Goal: Navigation & Orientation: Find specific page/section

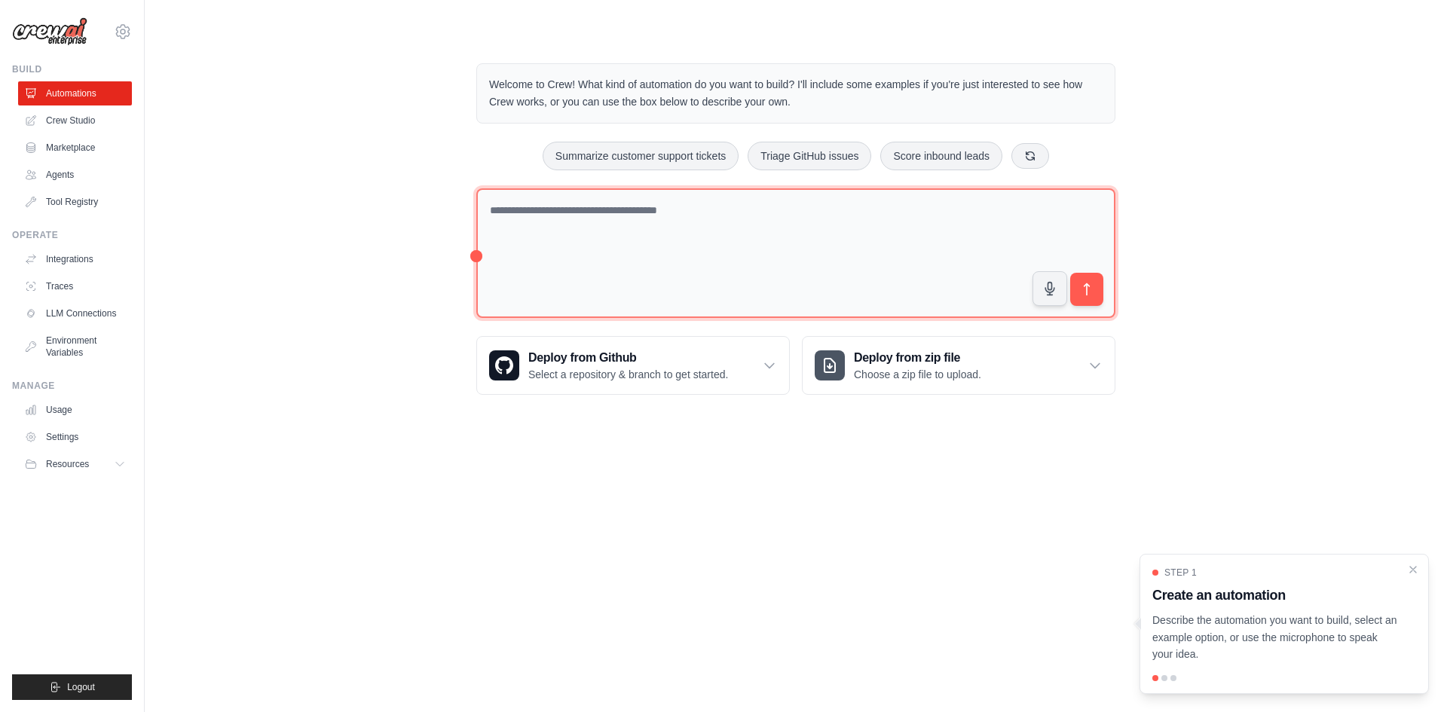
click at [689, 216] on textarea at bounding box center [795, 253] width 639 height 130
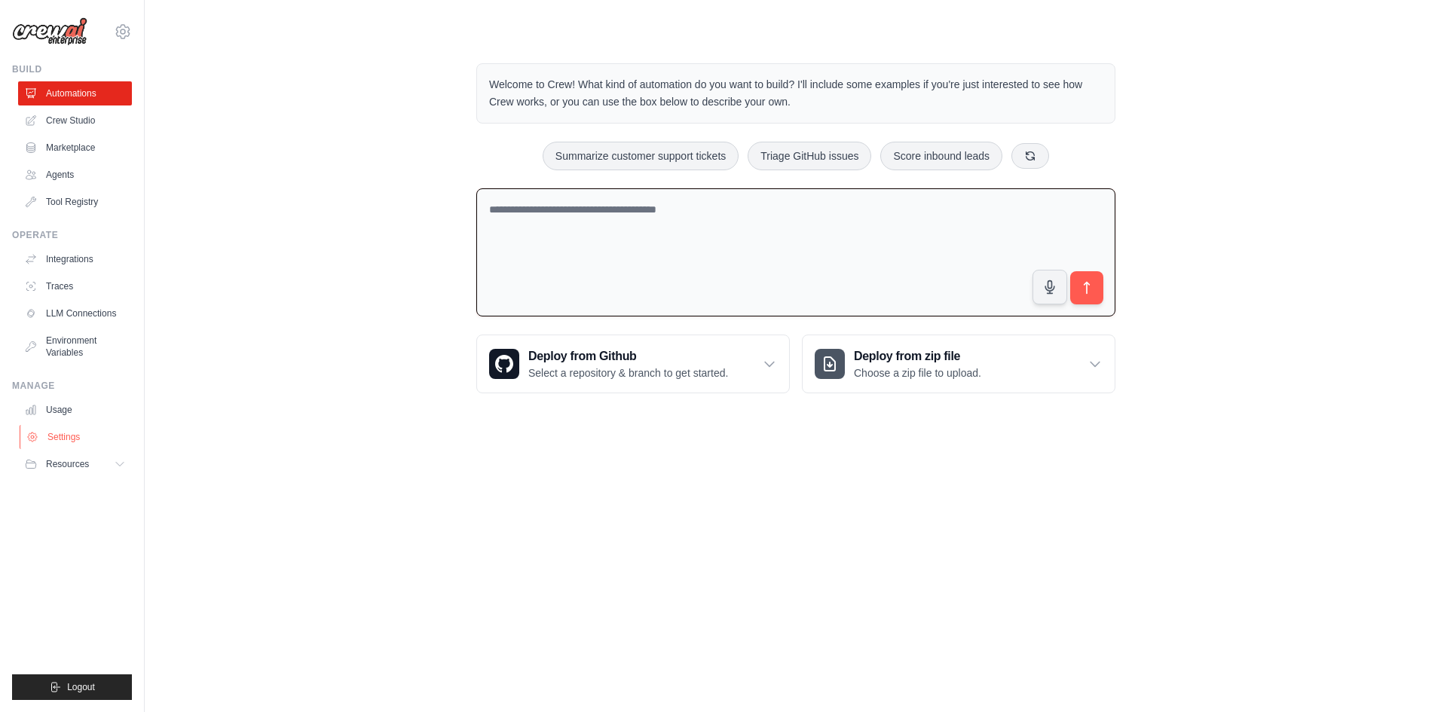
click at [89, 433] on link "Settings" at bounding box center [77, 437] width 114 height 24
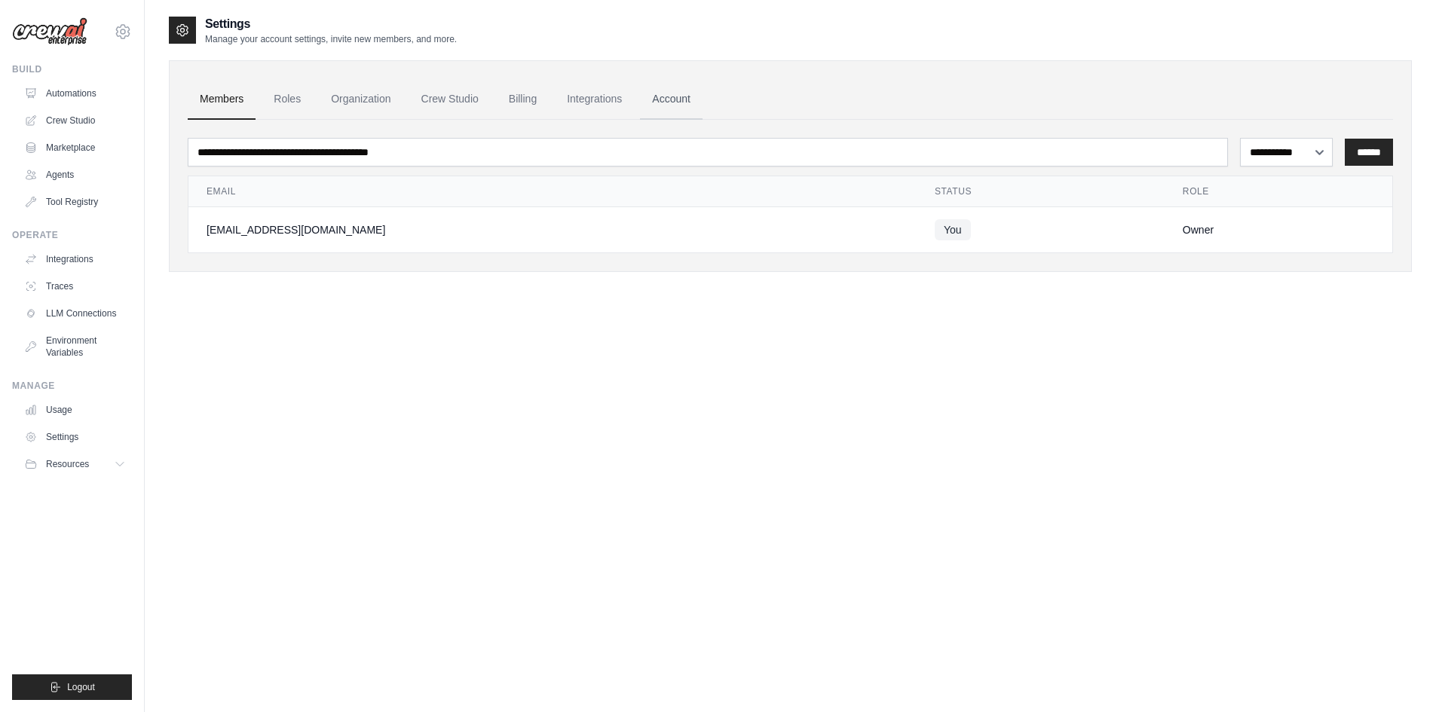
click at [690, 94] on link "Account" at bounding box center [671, 99] width 63 height 41
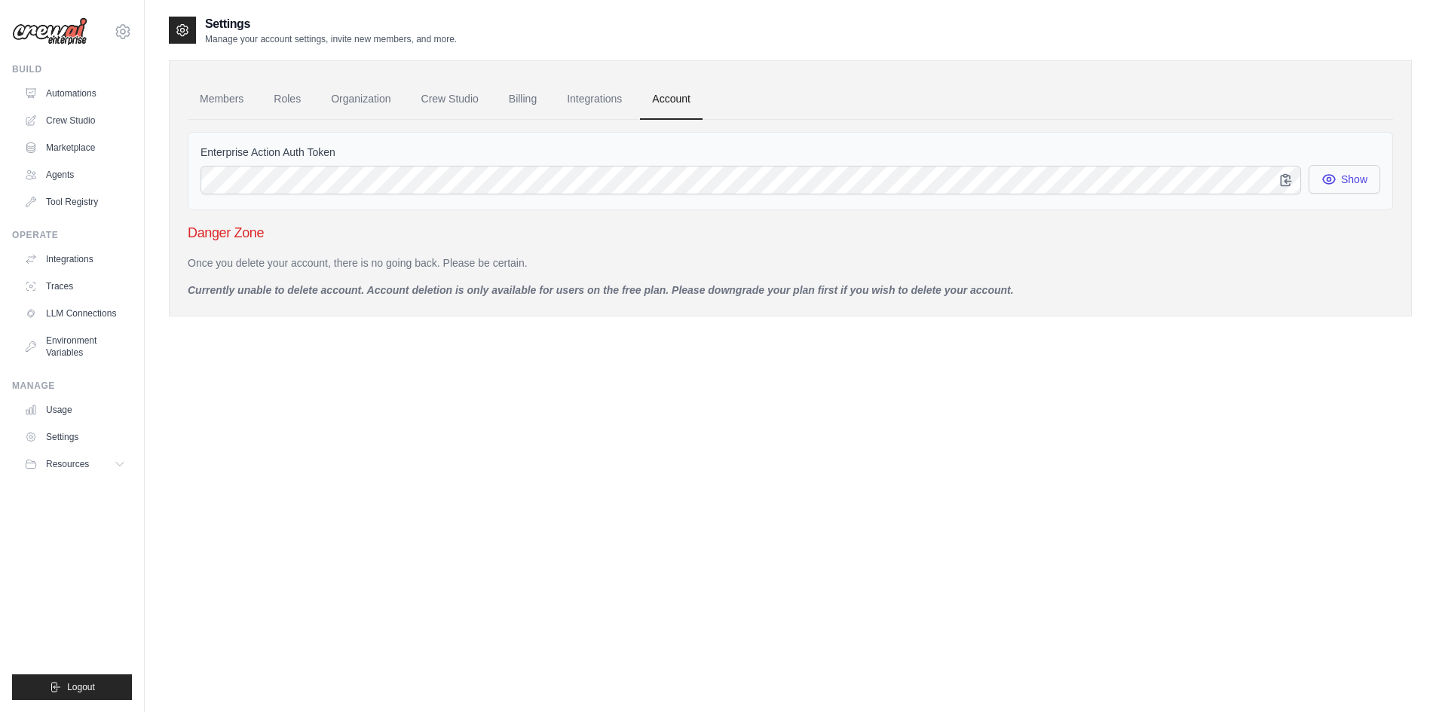
click at [1338, 176] on button "Show" at bounding box center [1344, 179] width 72 height 29
click at [599, 102] on link "Integrations" at bounding box center [594, 99] width 79 height 41
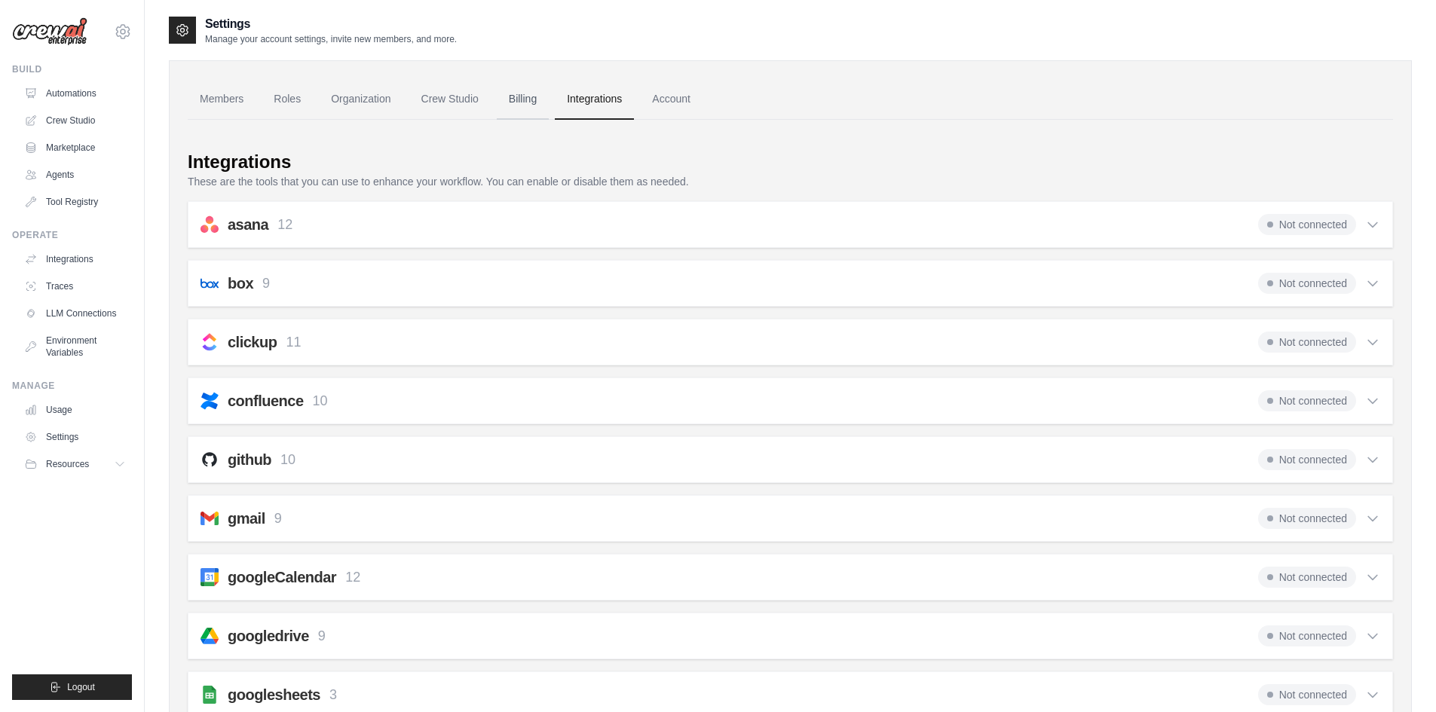
click at [549, 96] on link "Billing" at bounding box center [523, 99] width 52 height 41
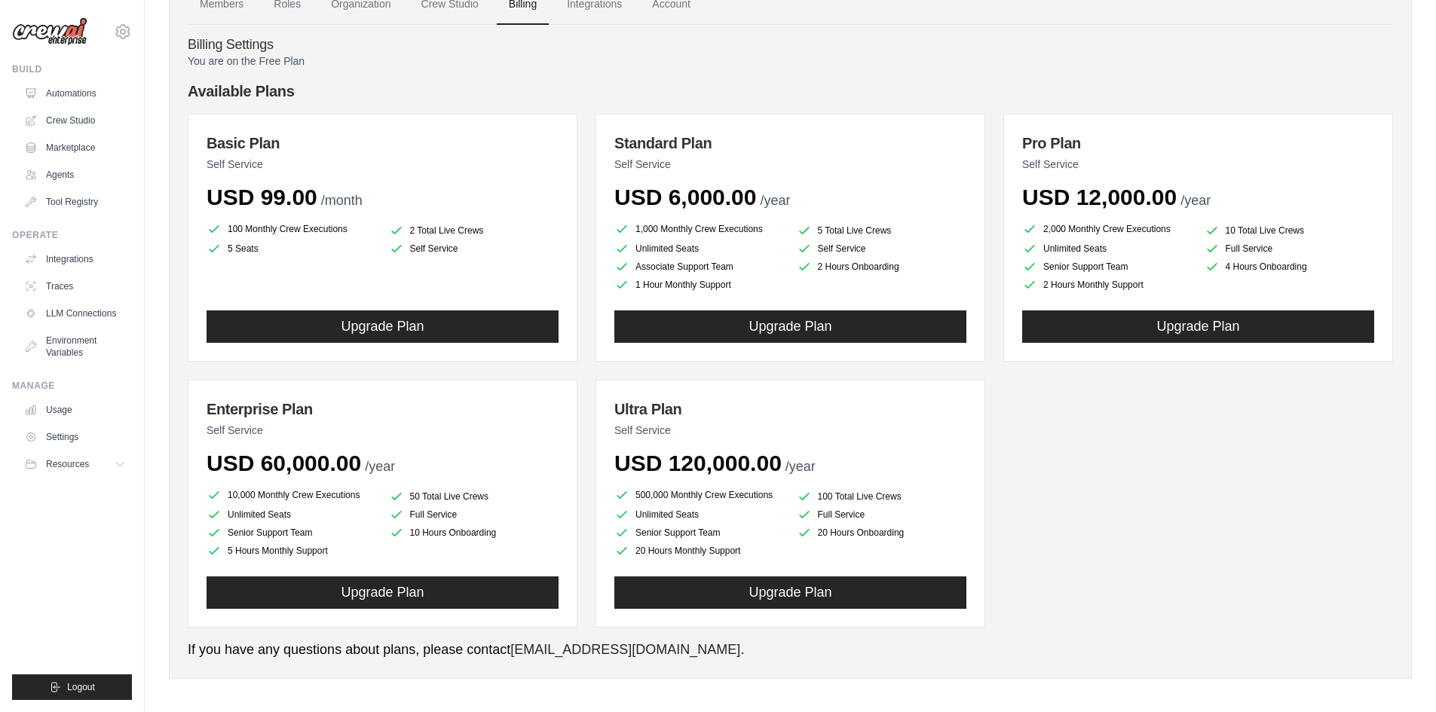
scroll to position [102, 0]
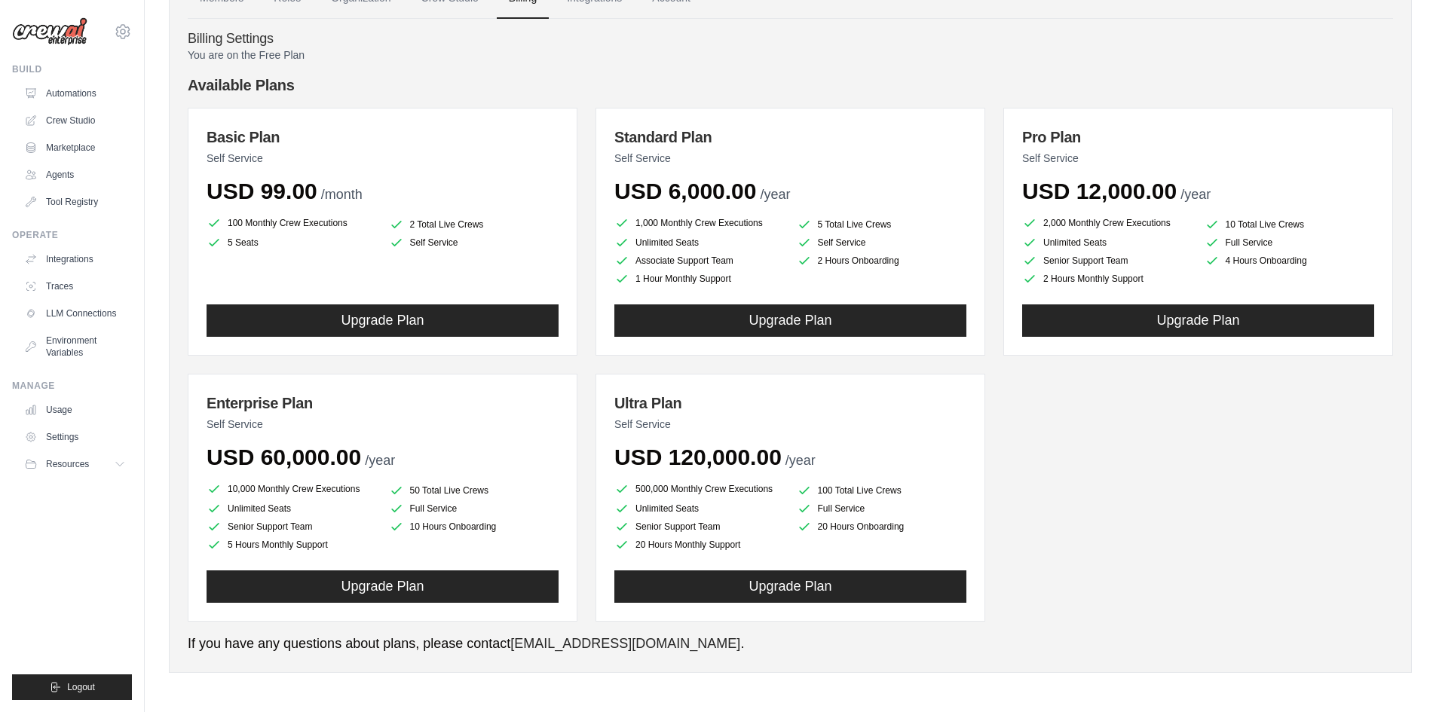
click at [1096, 441] on div "Basic Plan Self Service USD 99.00 /month 100 Monthly Crew Executions 2 Total Li…" at bounding box center [790, 365] width 1205 height 514
click at [71, 167] on link "Agents" at bounding box center [77, 175] width 114 height 24
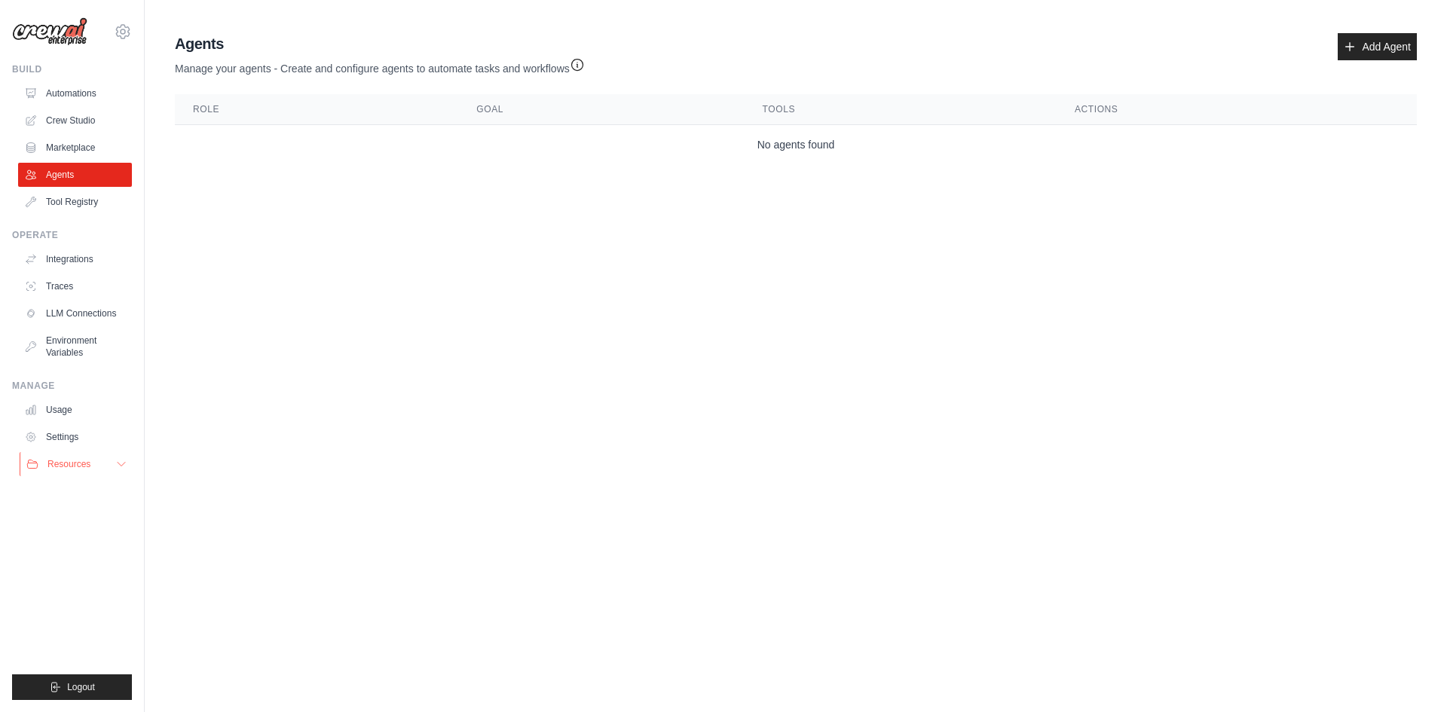
click at [80, 464] on span "Resources" at bounding box center [68, 464] width 43 height 12
click at [81, 463] on span "Resources" at bounding box center [68, 464] width 43 height 12
click at [71, 439] on link "Settings" at bounding box center [77, 437] width 114 height 24
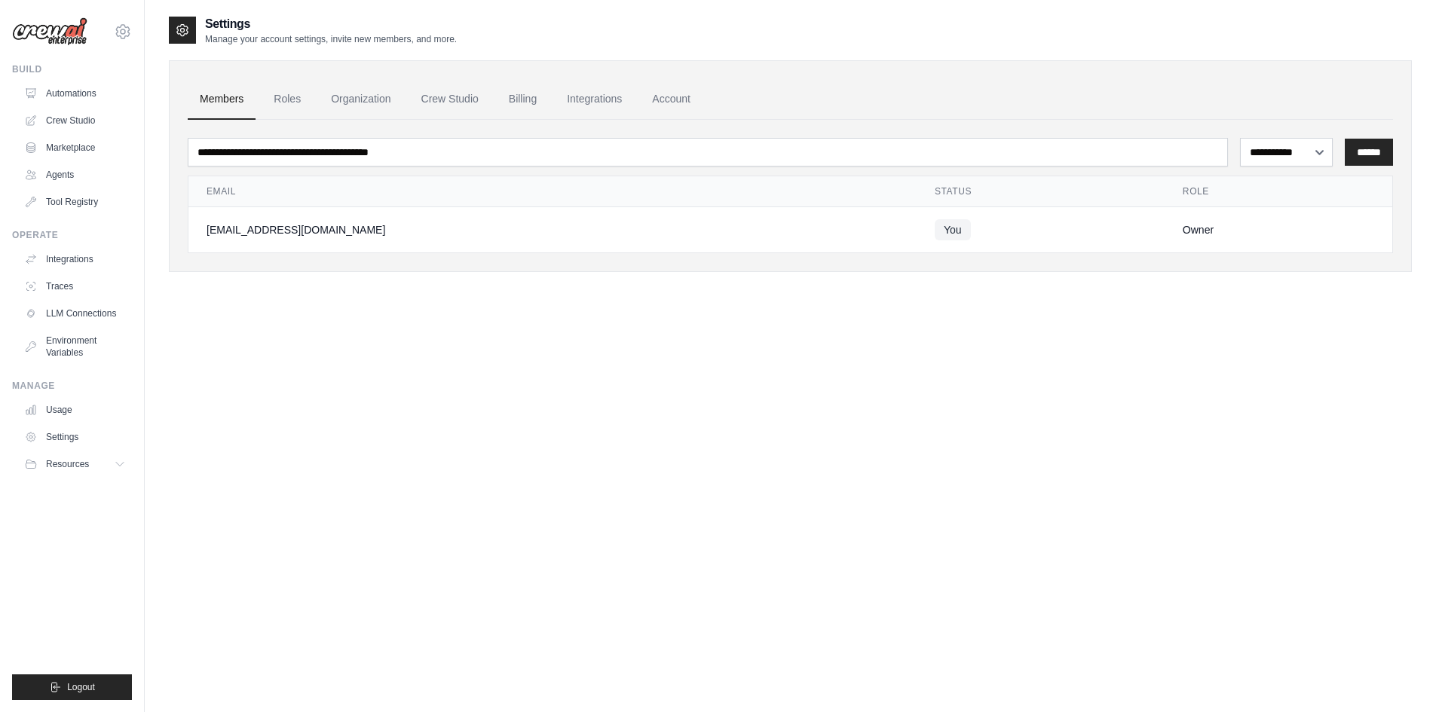
click at [711, 323] on div "**********" at bounding box center [790, 371] width 1243 height 712
click at [96, 151] on link "Marketplace" at bounding box center [77, 148] width 114 height 24
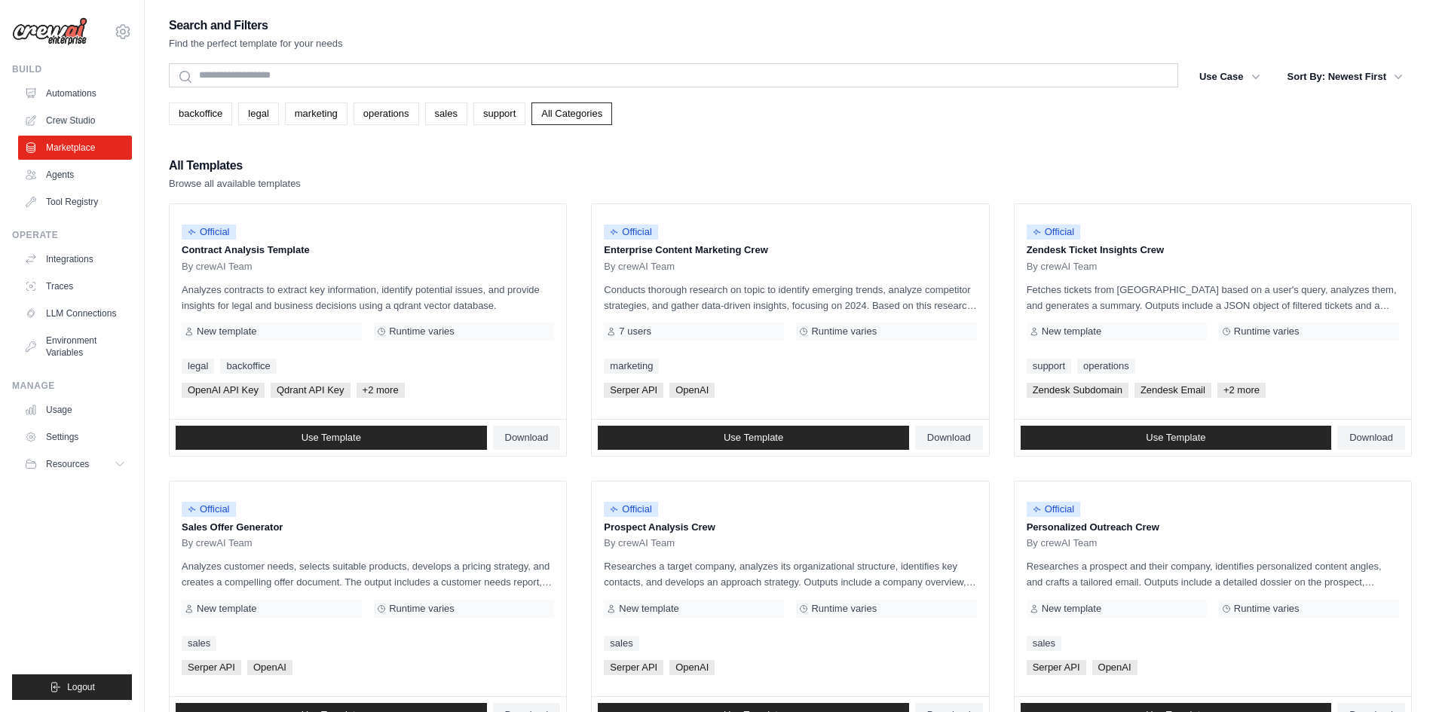
drag, startPoint x: 756, startPoint y: 85, endPoint x: 1057, endPoint y: 131, distance: 304.2
click at [1057, 131] on div "Search and Filters Find the perfect template for your needs Search Use Case bac…" at bounding box center [790, 689] width 1243 height 1348
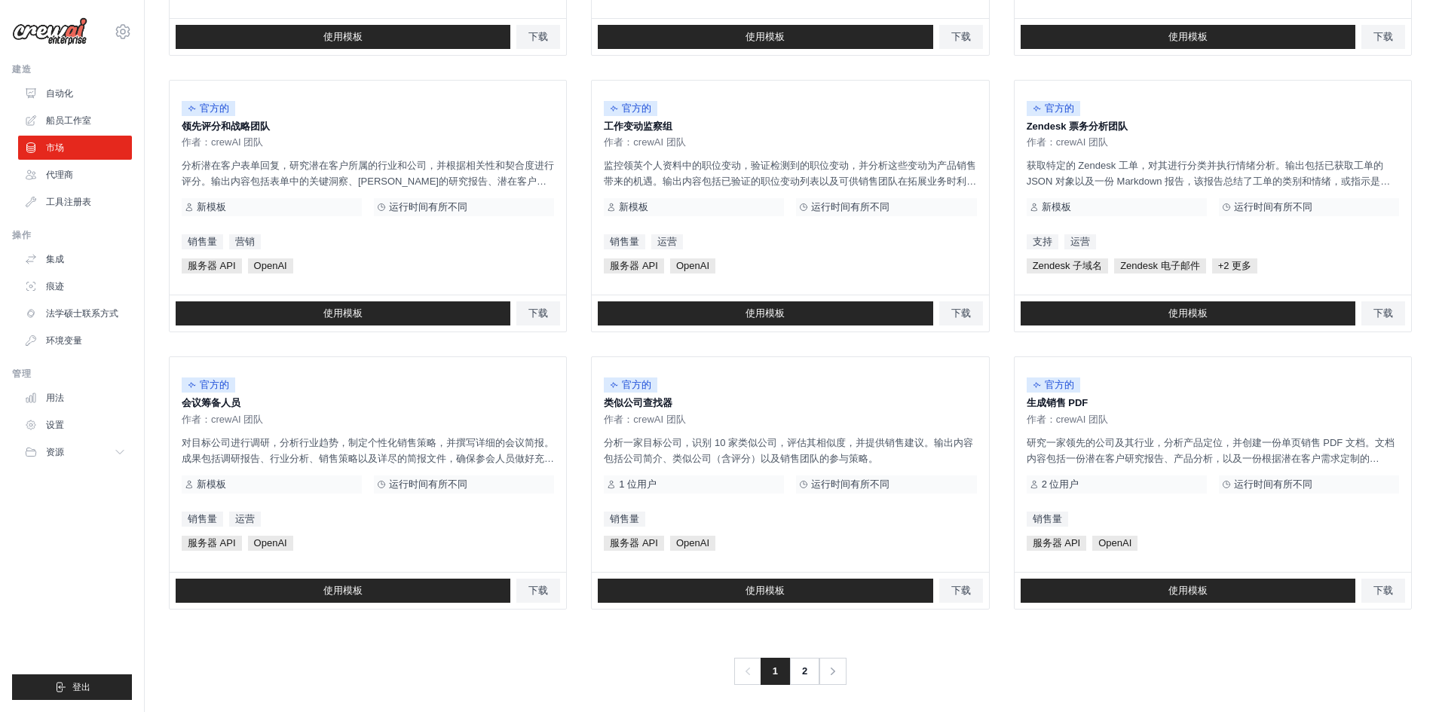
scroll to position [684, 0]
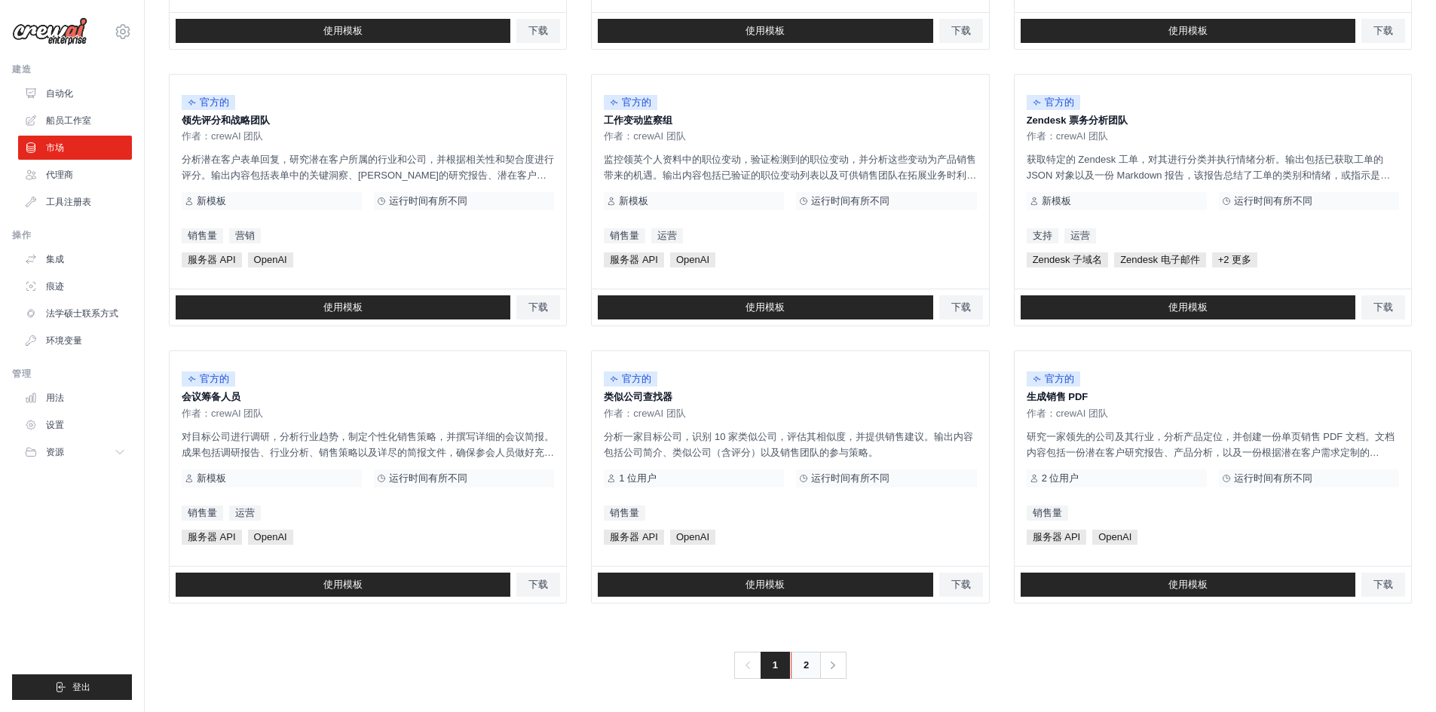
click at [803, 664] on font "2" at bounding box center [805, 664] width 5 height 11
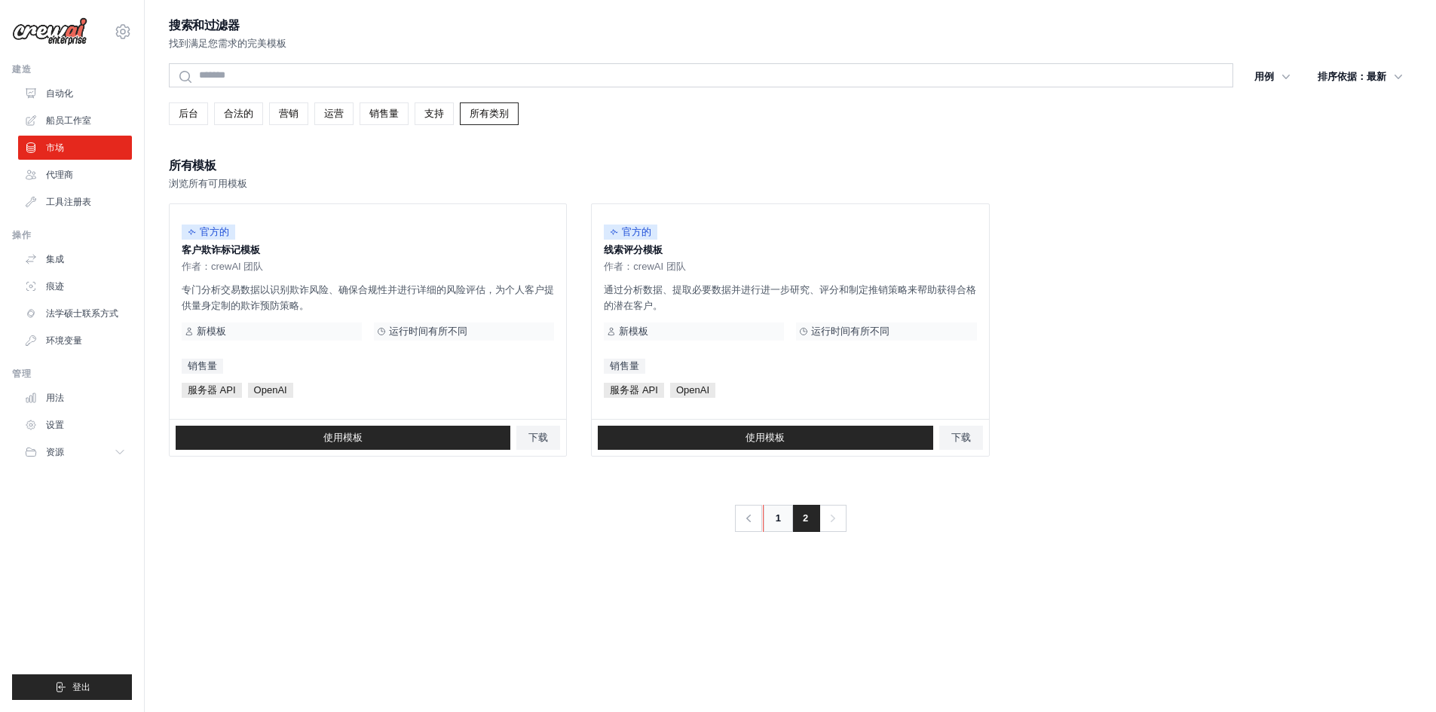
click at [783, 522] on link "1" at bounding box center [778, 518] width 30 height 27
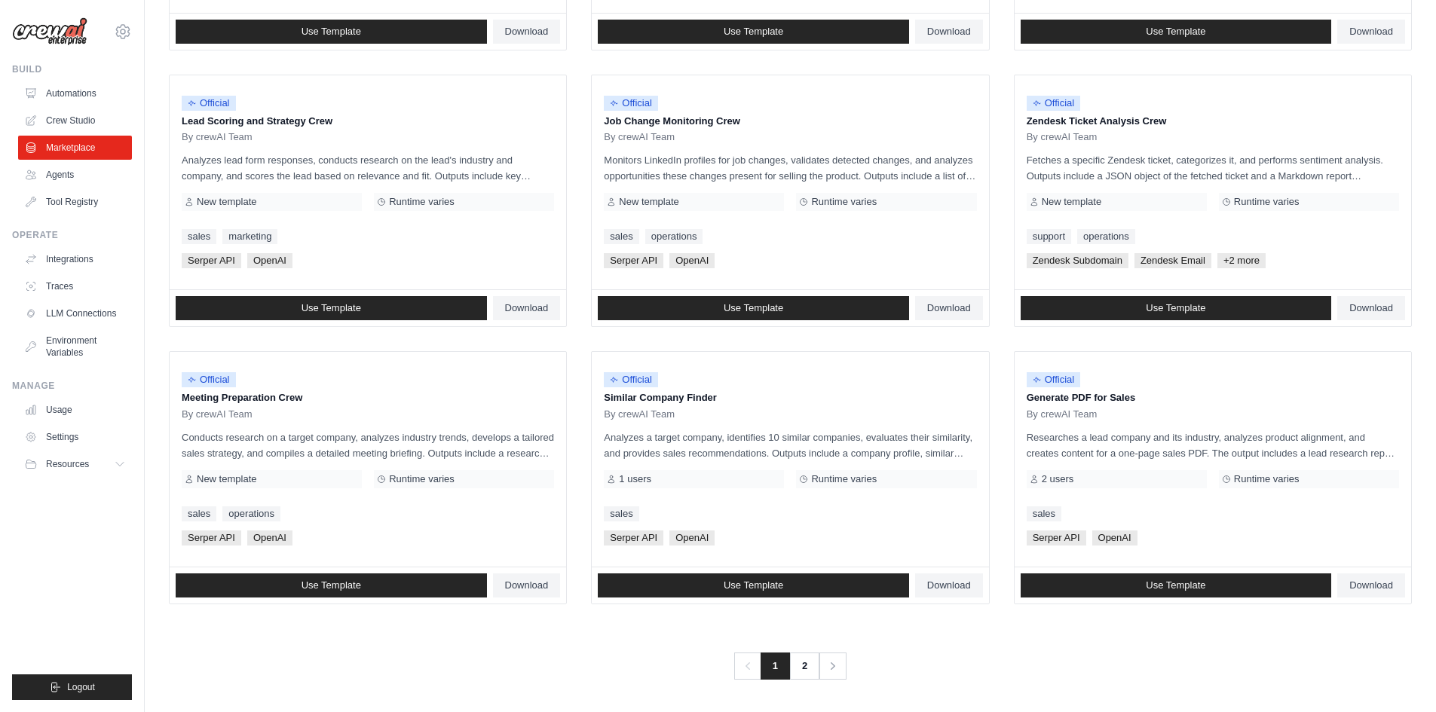
scroll to position [684, 0]
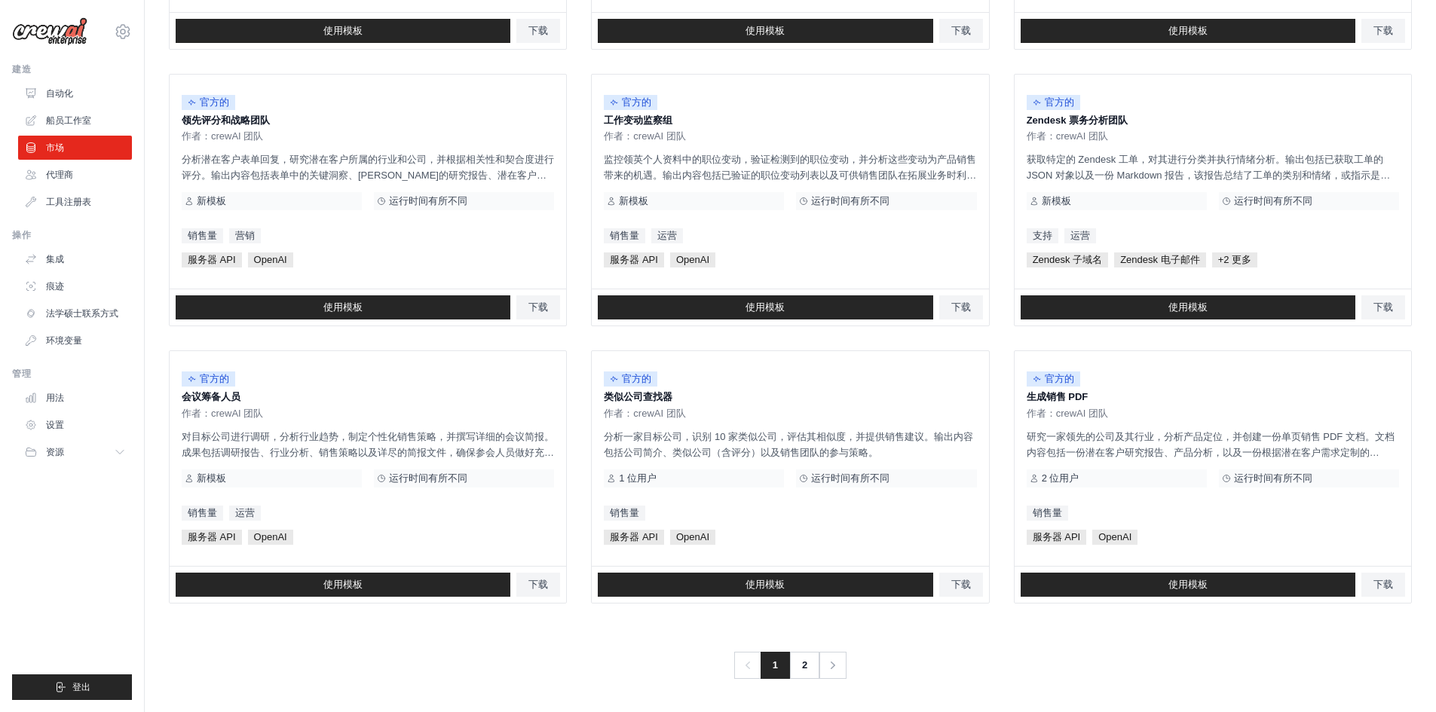
click at [797, 647] on div "以前的 1 2 下一个" at bounding box center [790, 656] width 1243 height 45
click at [800, 657] on link "2" at bounding box center [806, 665] width 30 height 27
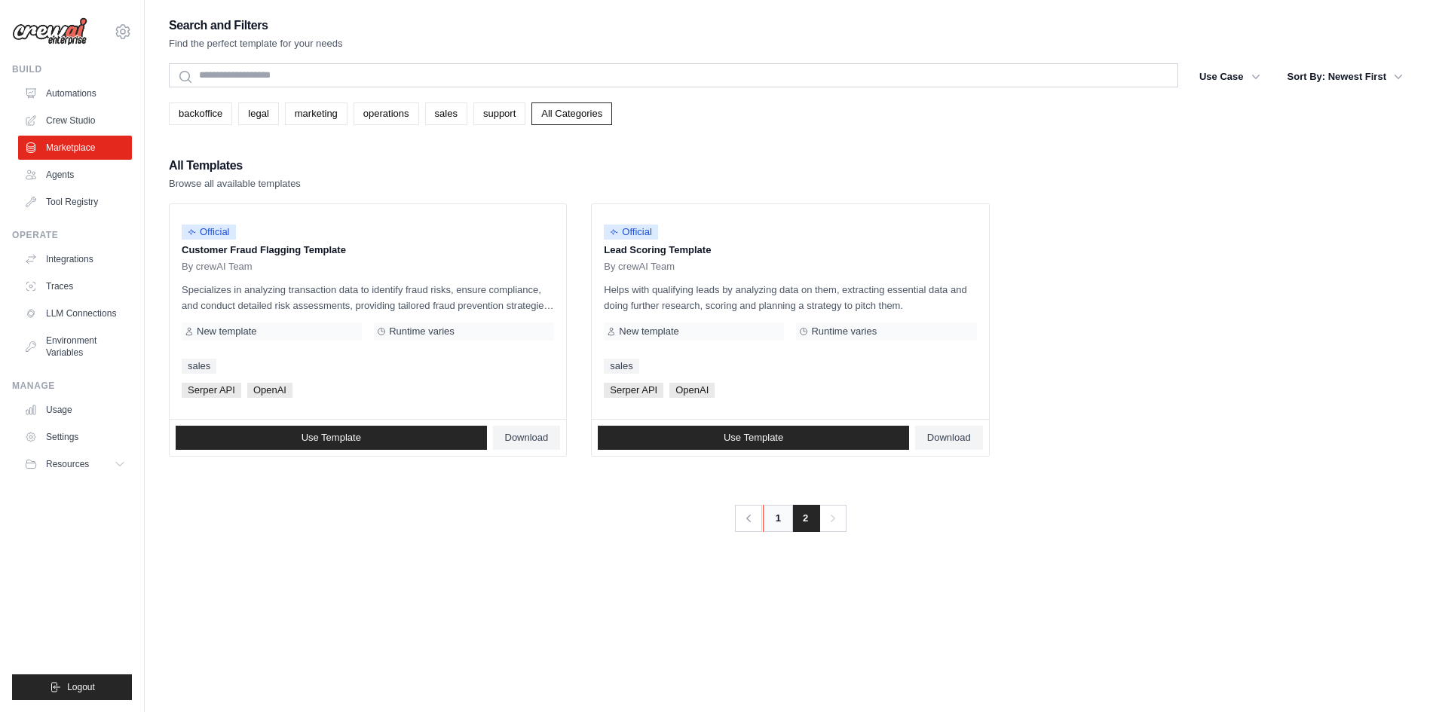
click at [763, 518] on link "1" at bounding box center [778, 518] width 30 height 27
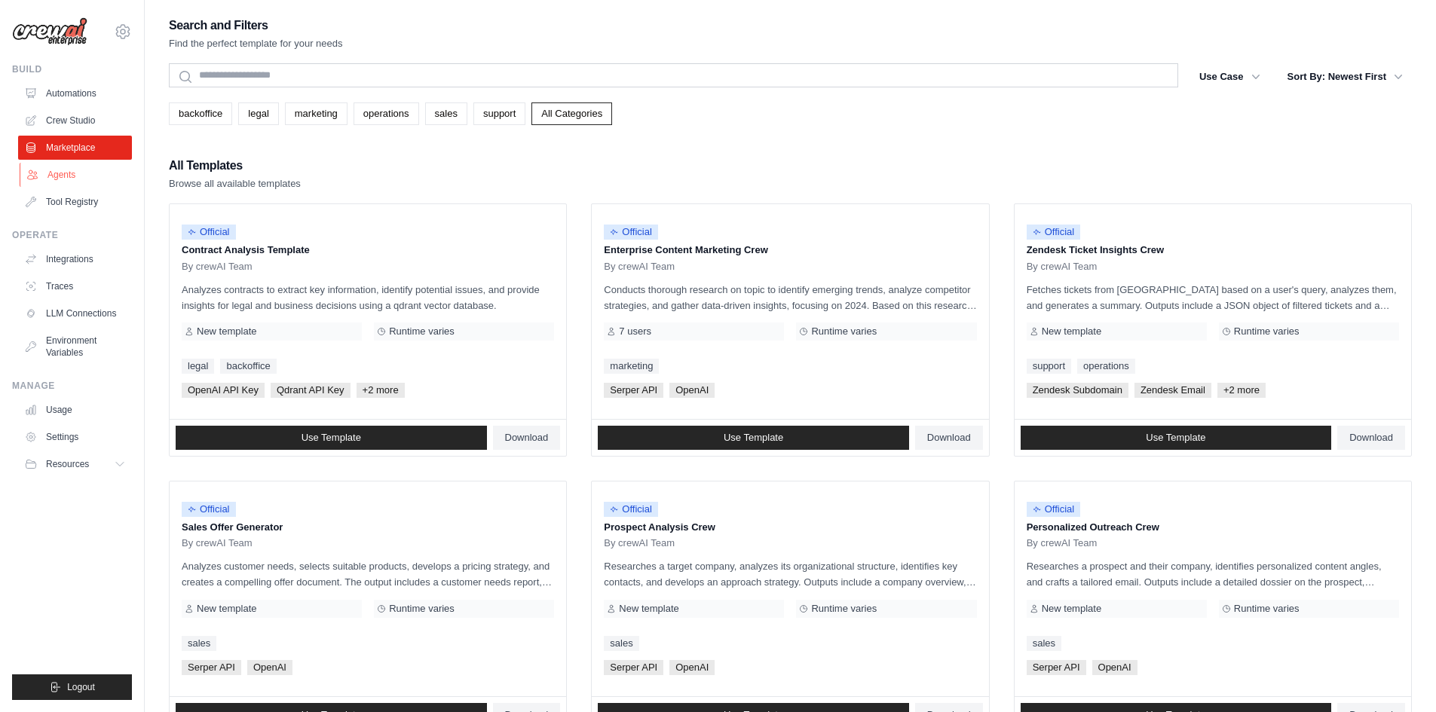
click at [75, 180] on link "Agents" at bounding box center [77, 175] width 114 height 24
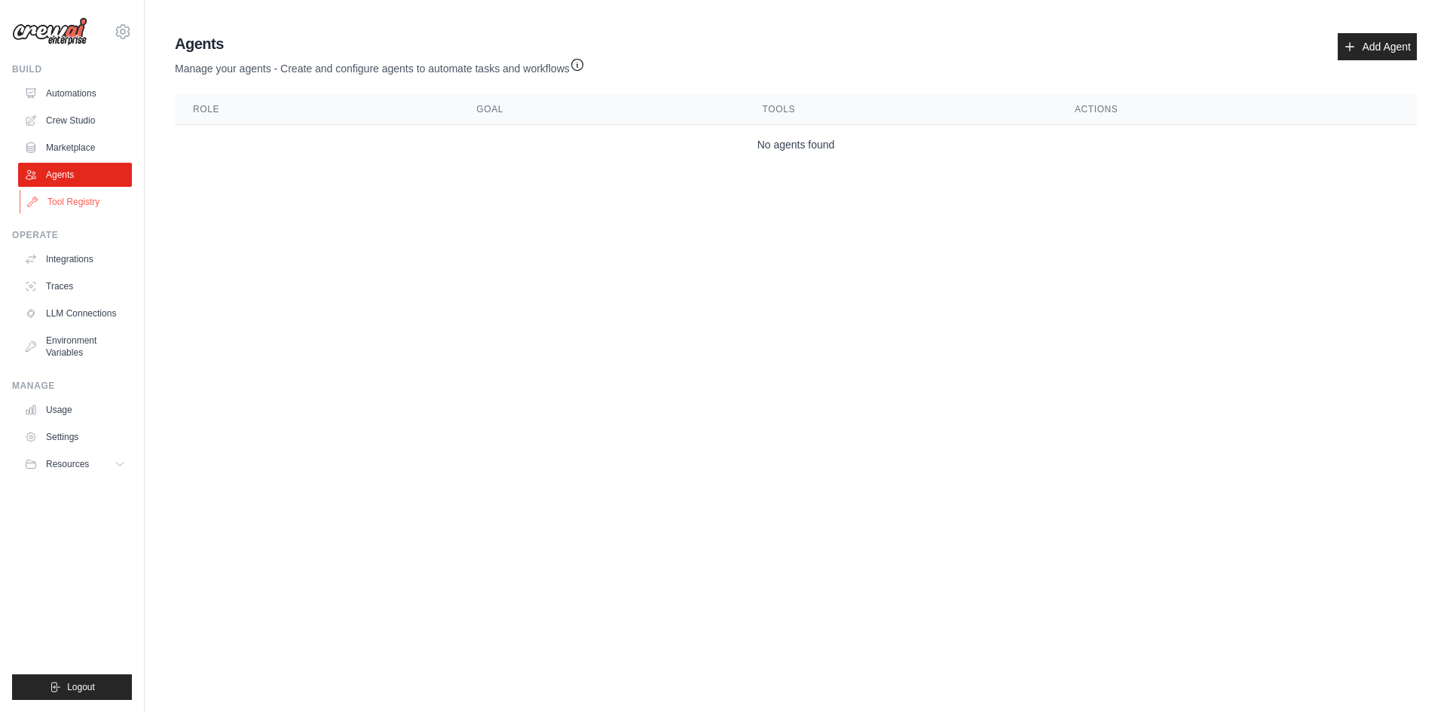
click at [78, 206] on link "Tool Registry" at bounding box center [77, 202] width 114 height 24
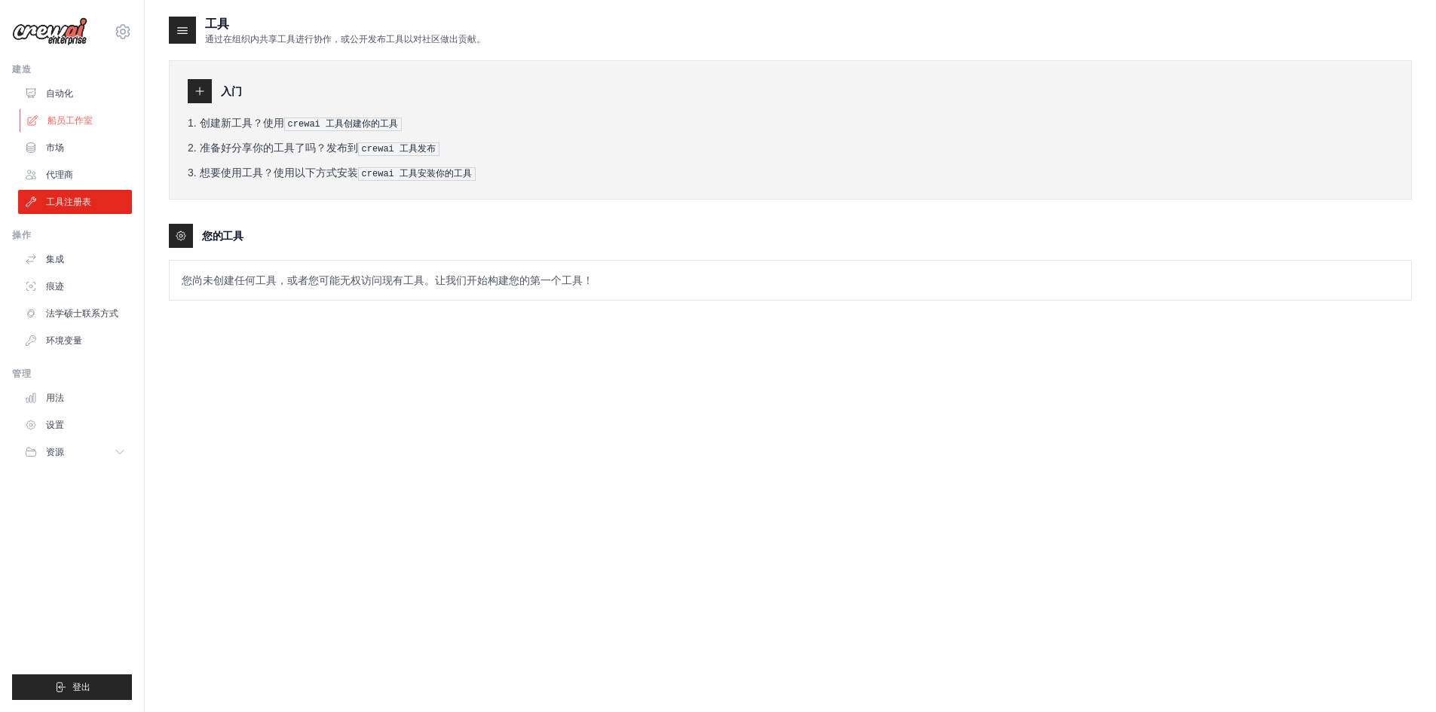
click at [66, 118] on font "船员工作室" at bounding box center [69, 120] width 45 height 11
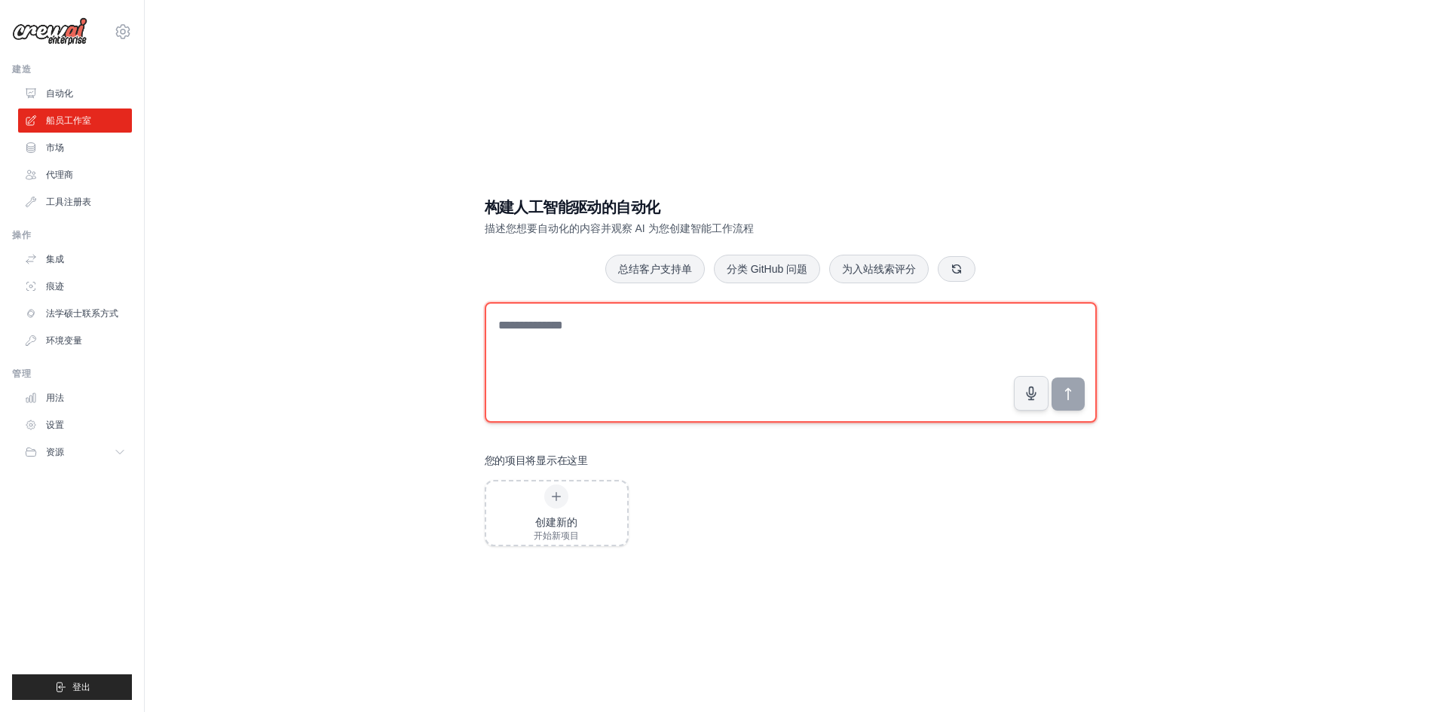
click at [603, 338] on textarea at bounding box center [791, 362] width 612 height 121
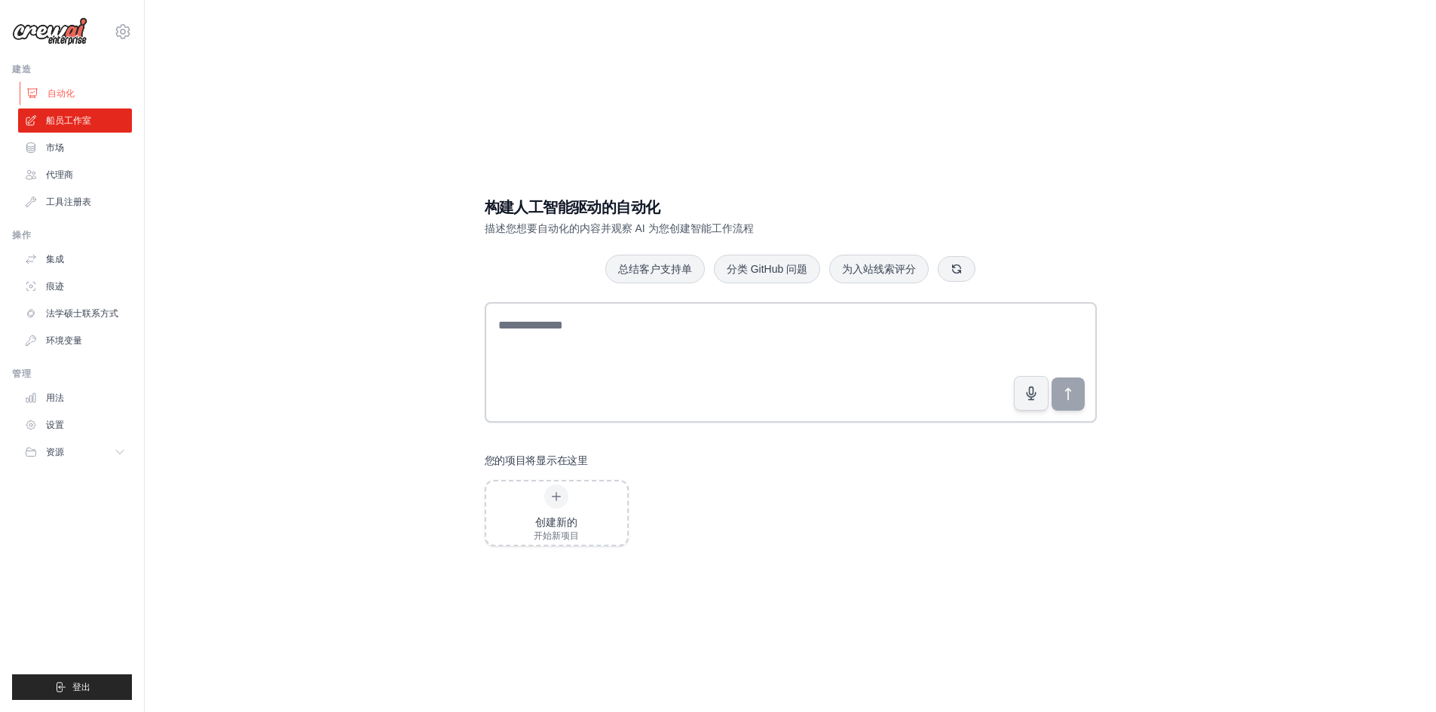
click at [60, 96] on font "自动化" at bounding box center [60, 93] width 27 height 11
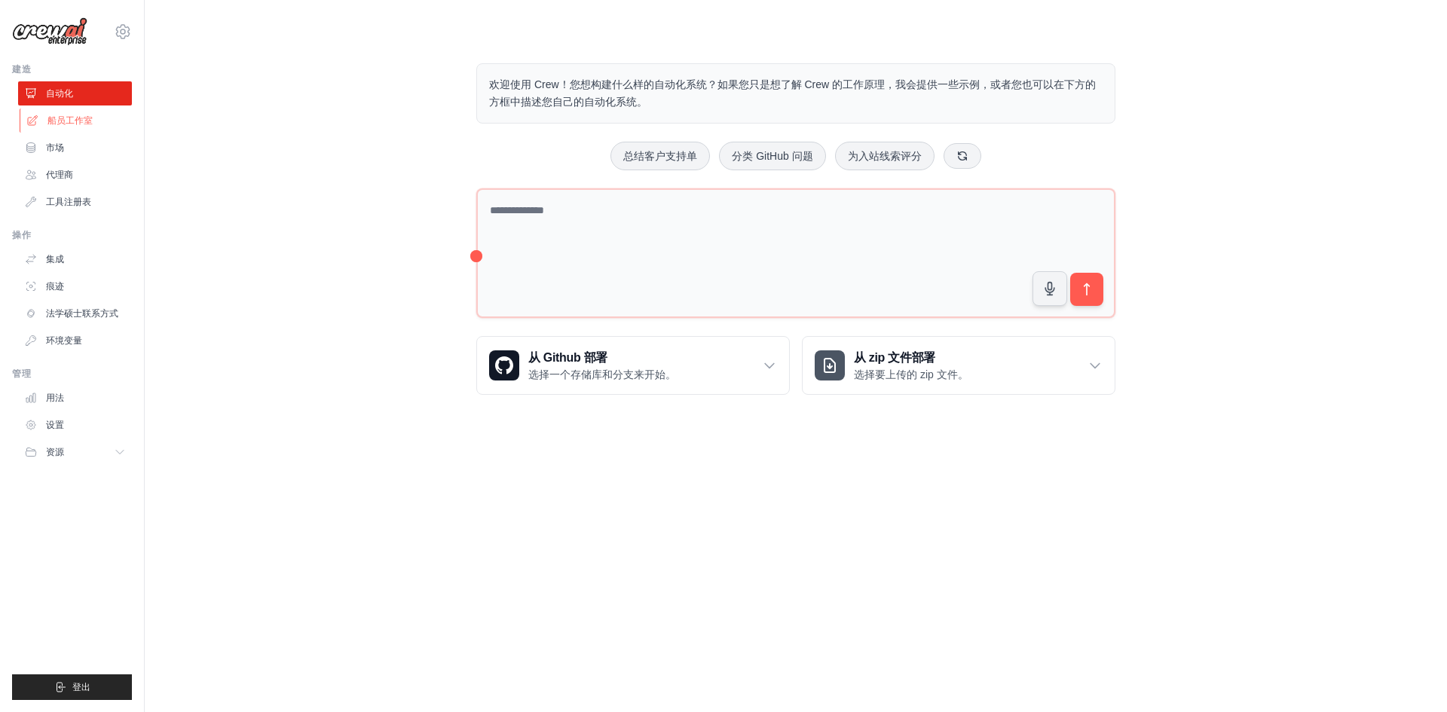
click at [63, 118] on font "船员工作室" at bounding box center [69, 120] width 45 height 11
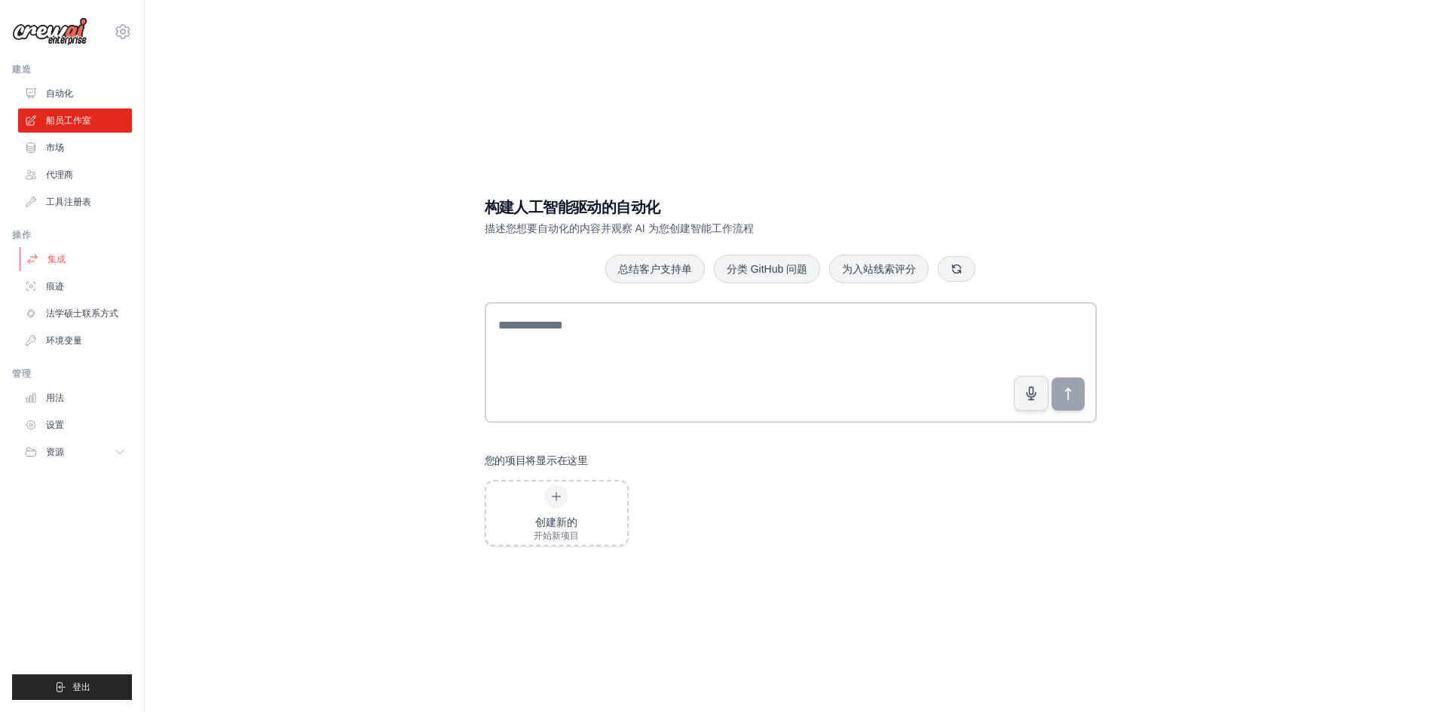
click at [72, 267] on link "集成" at bounding box center [77, 259] width 114 height 24
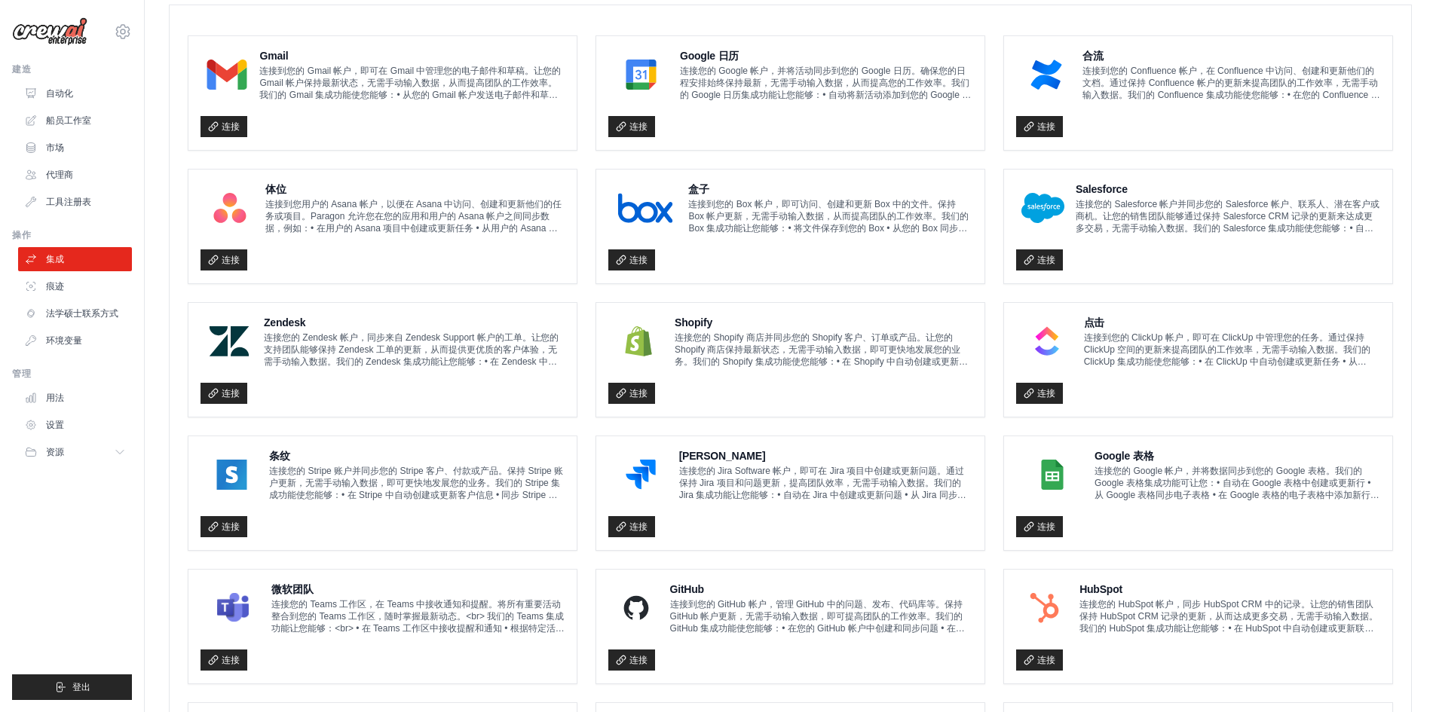
scroll to position [452, 0]
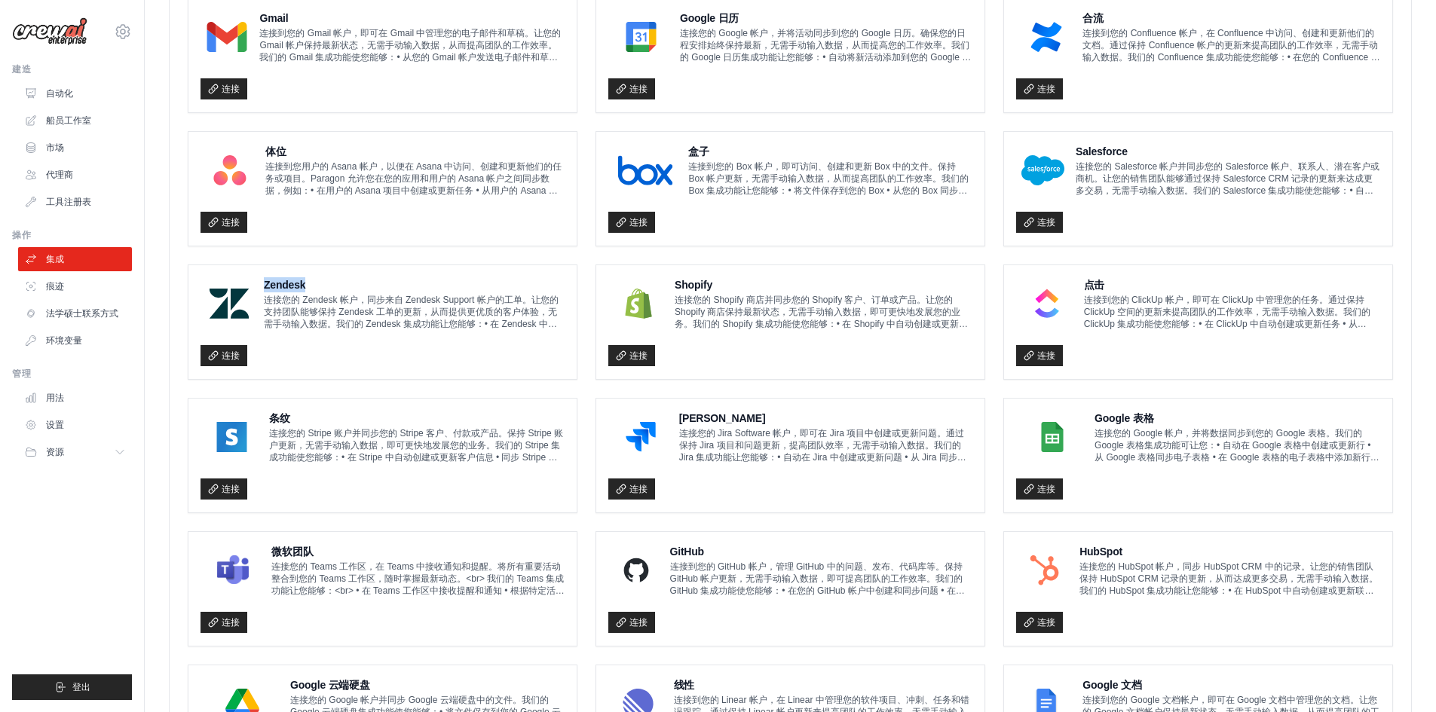
drag, startPoint x: 304, startPoint y: 282, endPoint x: 262, endPoint y: 279, distance: 42.3
click at [262, 279] on div "Zendesk 连接您的 Zendesk 帐户，同步来自 Zendesk Support 帐户的工单。让您的支持团队能够保持 Zendesk 工单的更新，从而…" at bounding box center [382, 303] width 364 height 53
copy font "Zendesk"
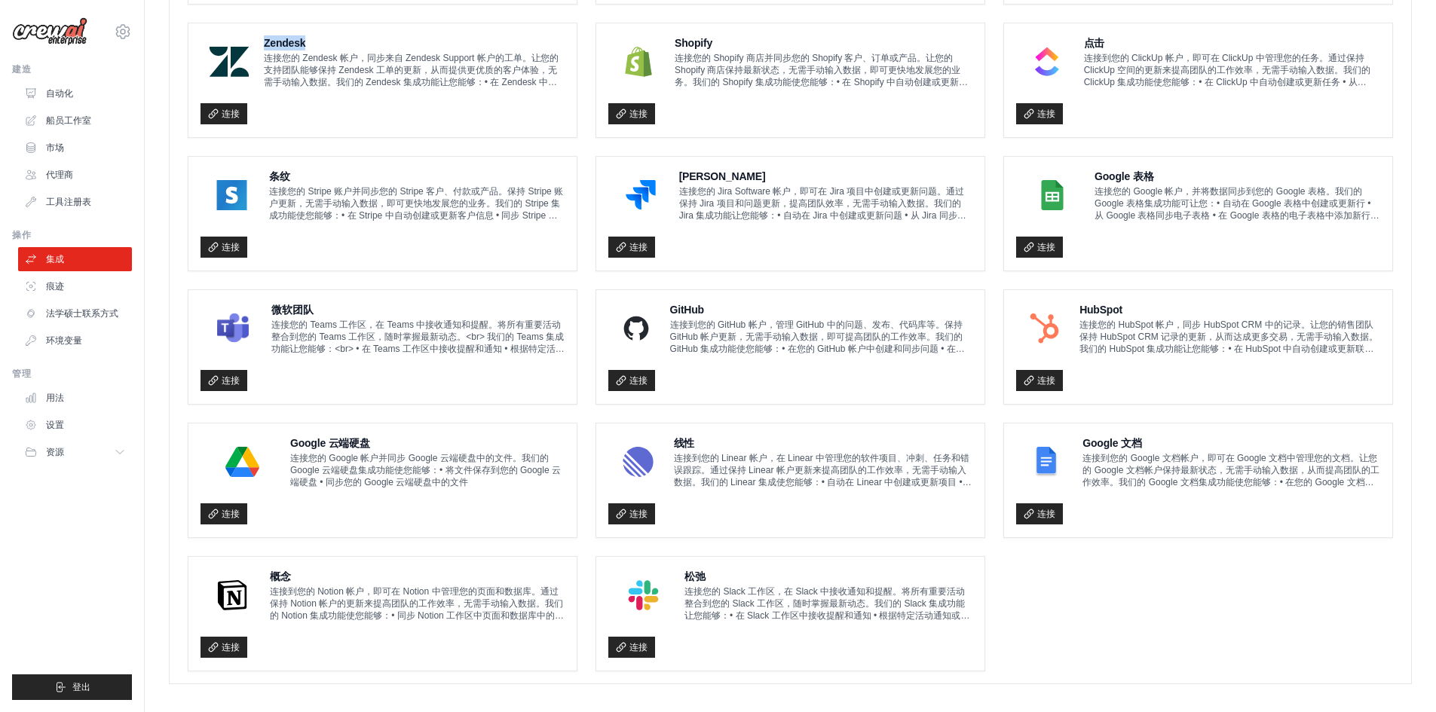
scroll to position [699, 0]
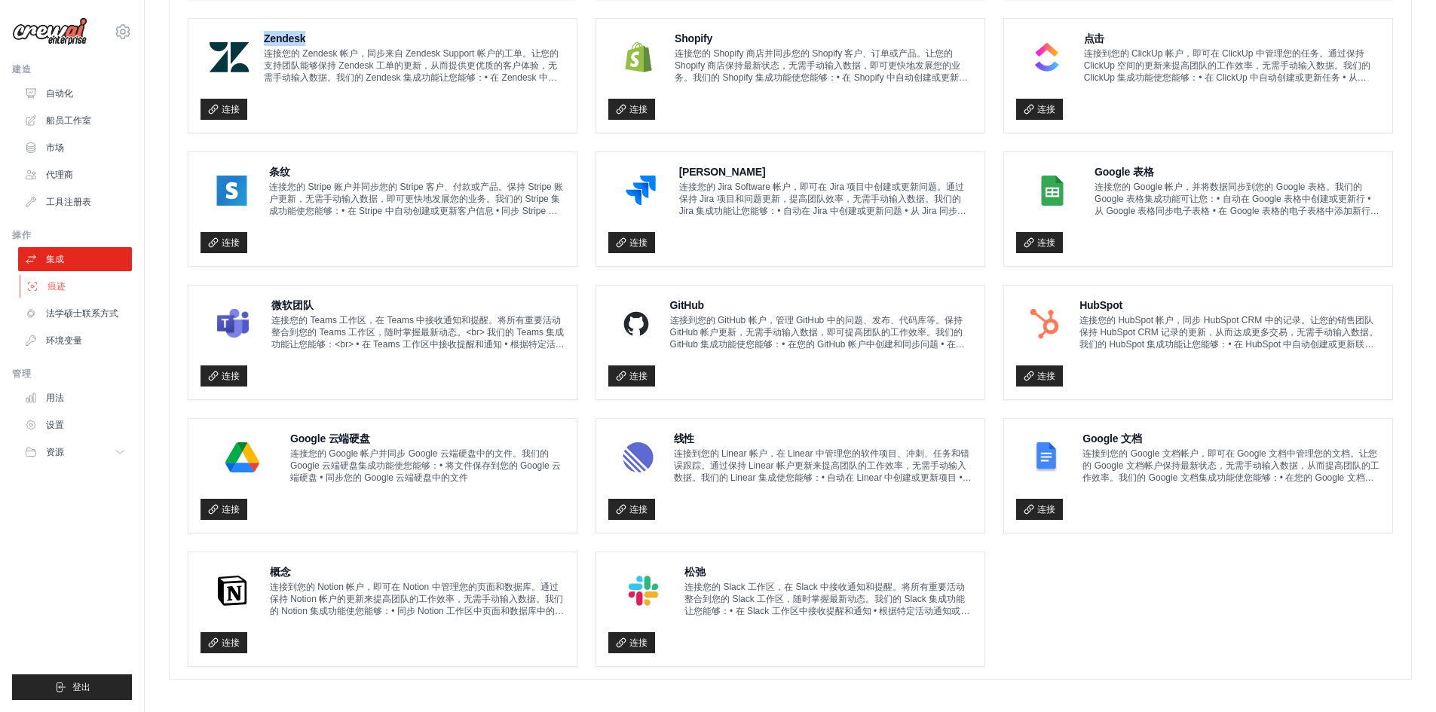
click at [57, 286] on font "痕迹" at bounding box center [56, 286] width 18 height 11
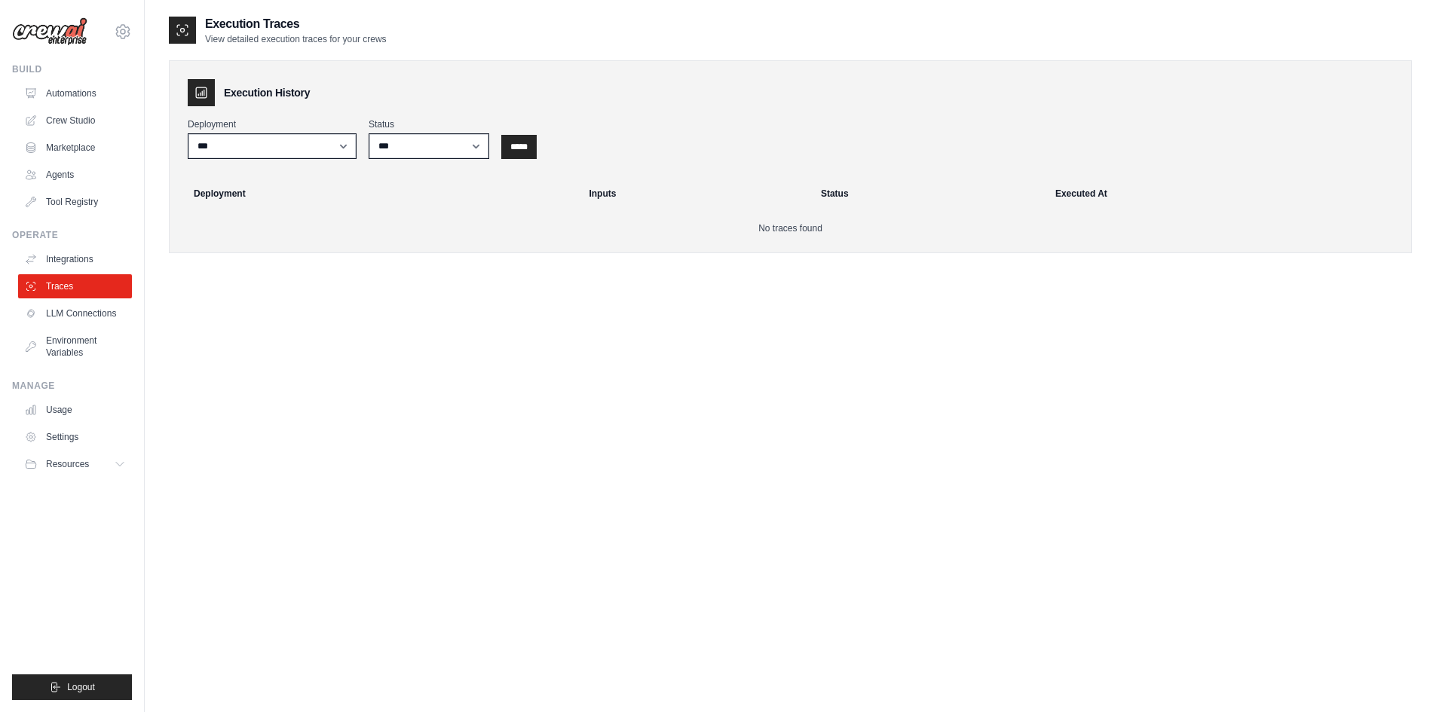
drag, startPoint x: 365, startPoint y: 270, endPoint x: 256, endPoint y: 344, distance: 131.3
click at [260, 344] on div "Execution Traces View detailed execution traces for your crews Execution Histor…" at bounding box center [790, 371] width 1243 height 712
click at [90, 323] on link "LLM Connections" at bounding box center [77, 313] width 114 height 24
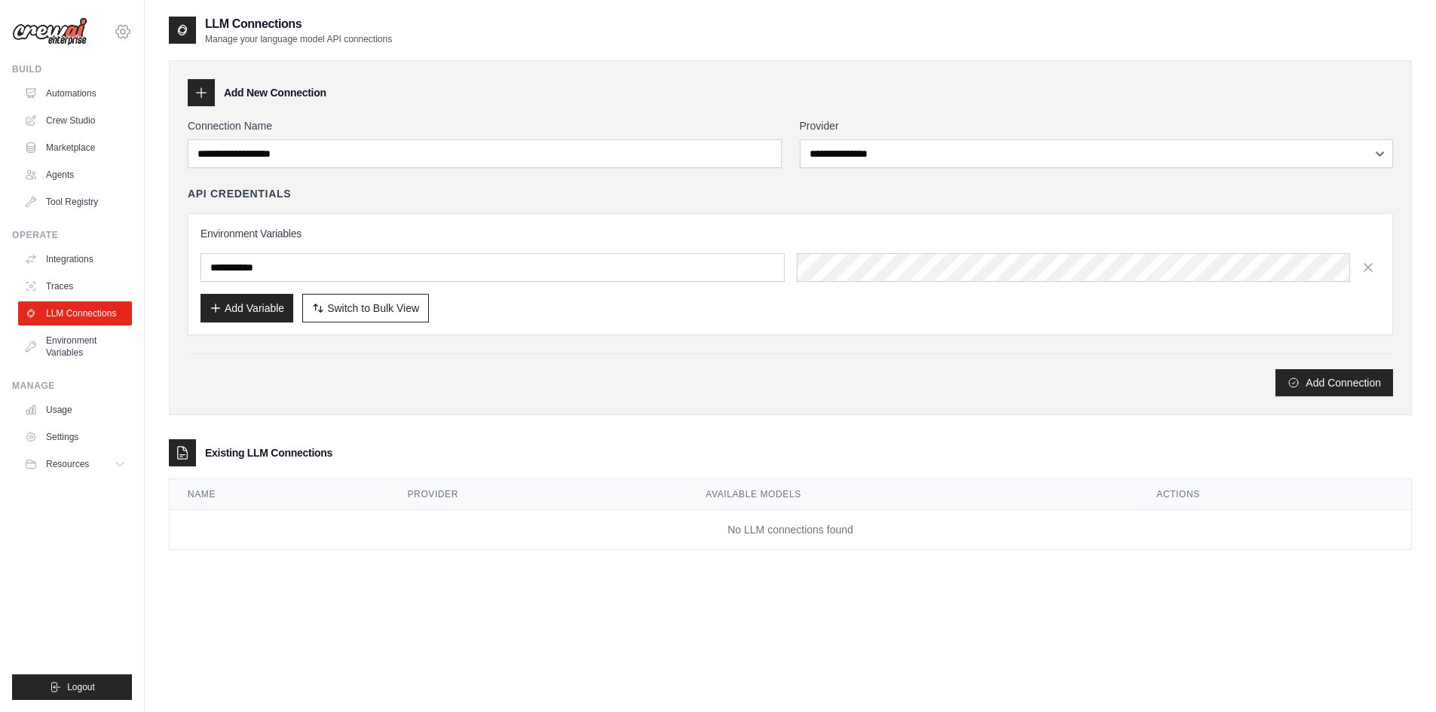
click at [123, 34] on icon at bounding box center [123, 31] width 5 height 5
click at [112, 104] on link "Settings" at bounding box center [123, 101] width 133 height 27
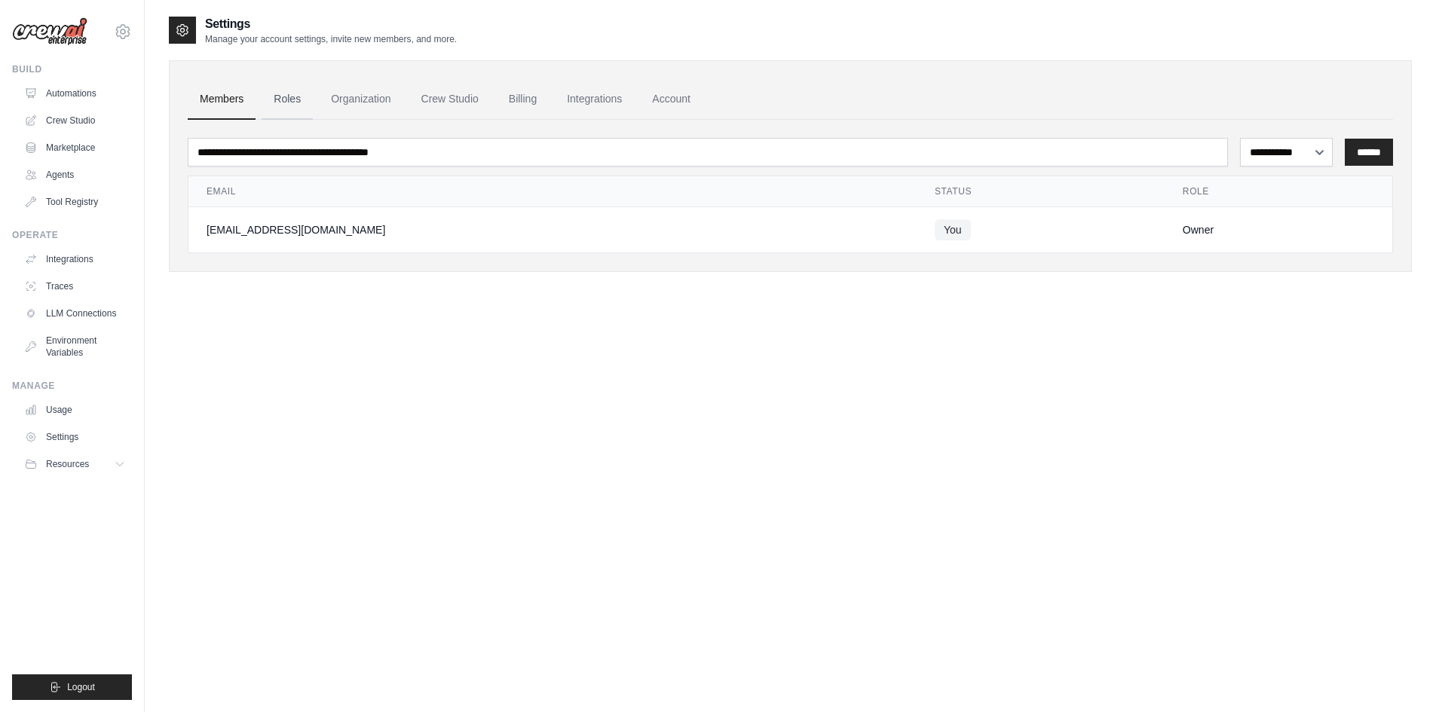
click at [283, 106] on link "Roles" at bounding box center [287, 99] width 51 height 41
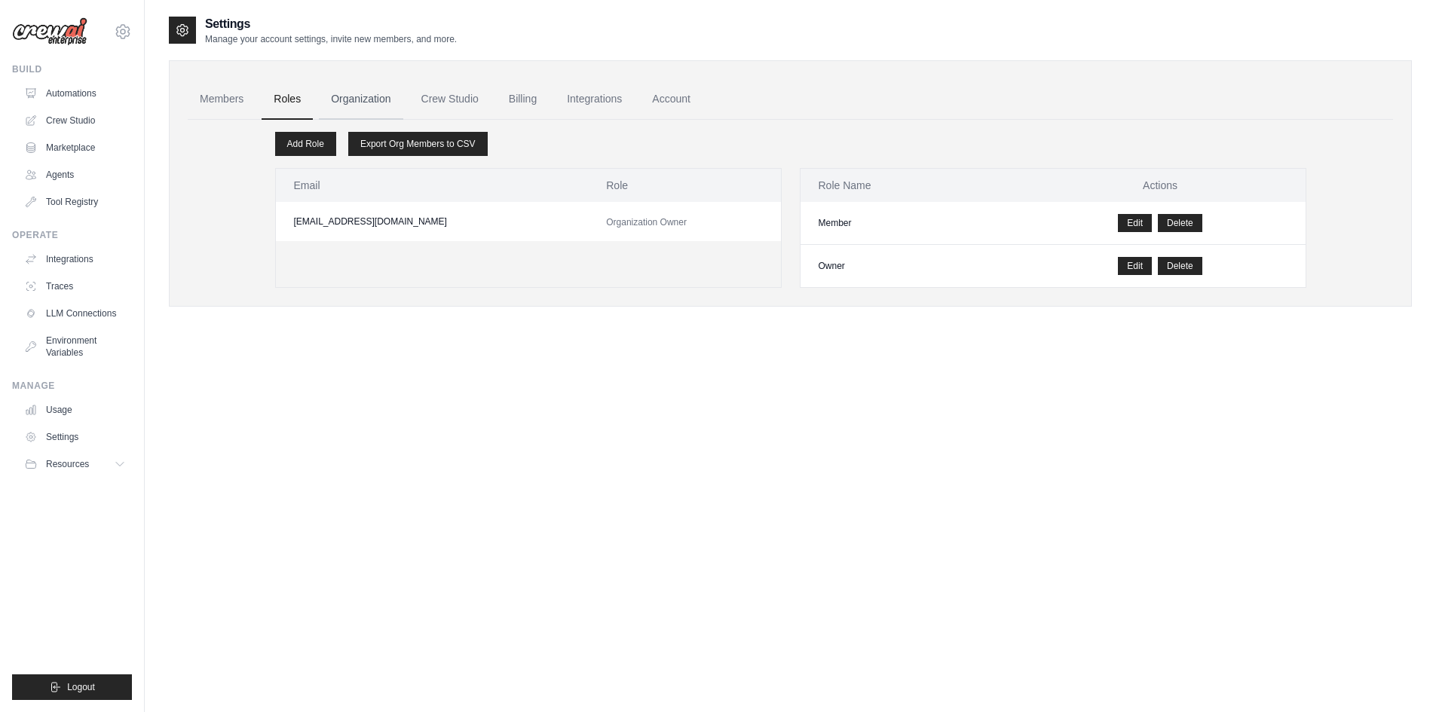
click at [361, 99] on link "Organization" at bounding box center [361, 99] width 84 height 41
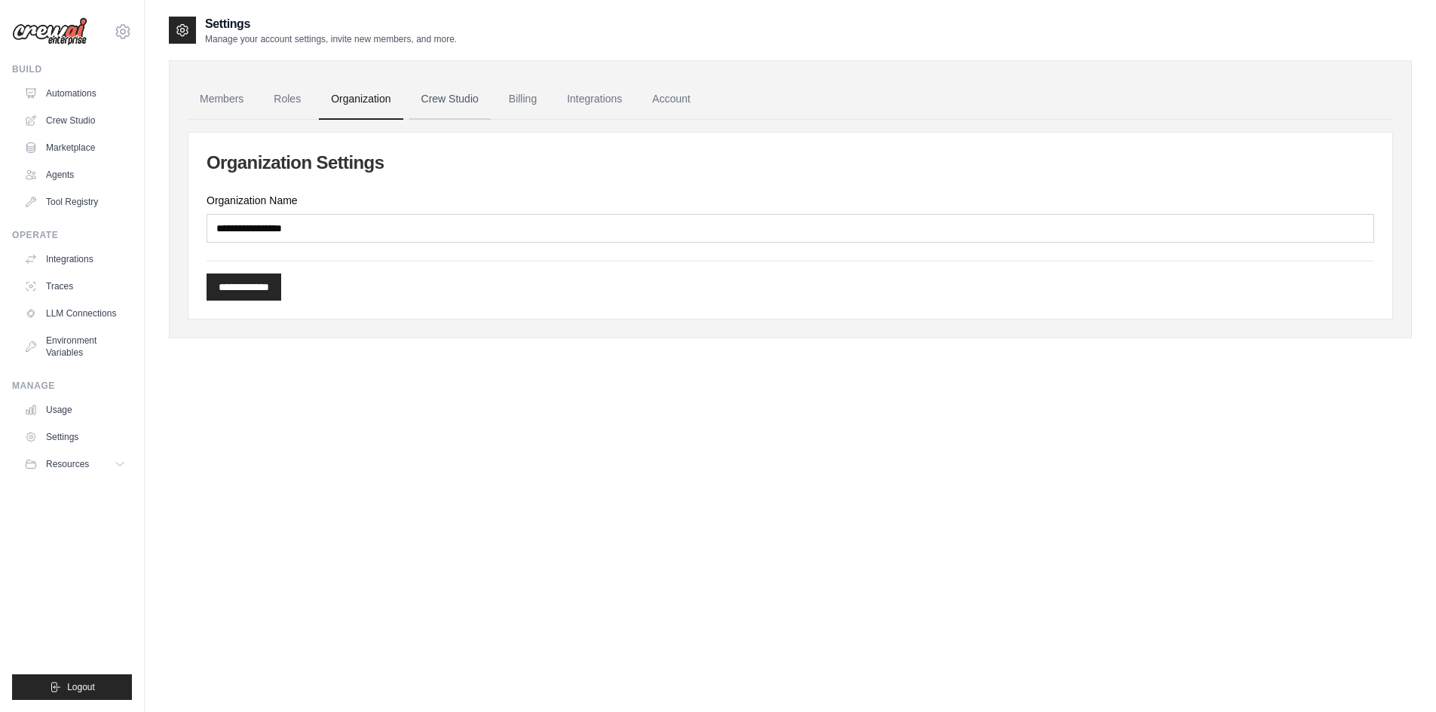
click at [436, 113] on link "Crew Studio" at bounding box center [449, 99] width 81 height 41
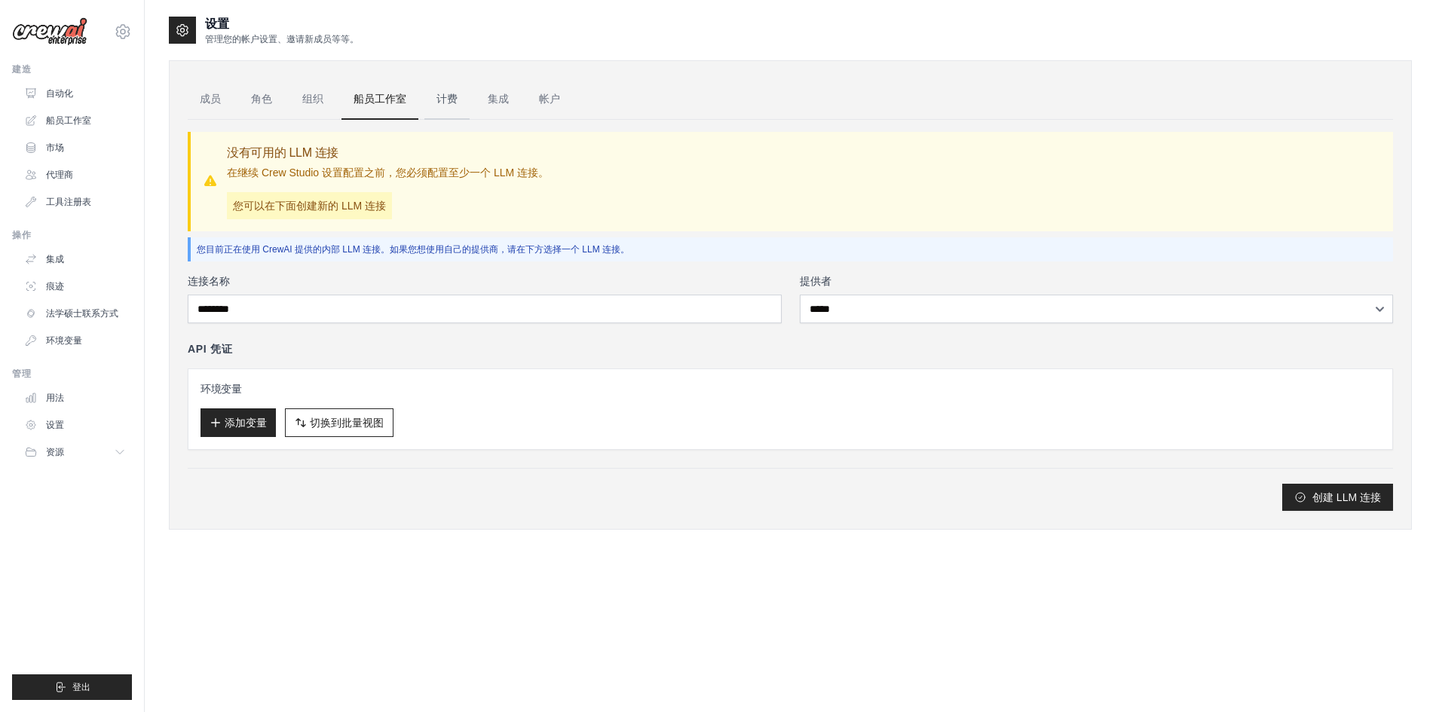
click at [450, 99] on font "计费" at bounding box center [446, 99] width 21 height 12
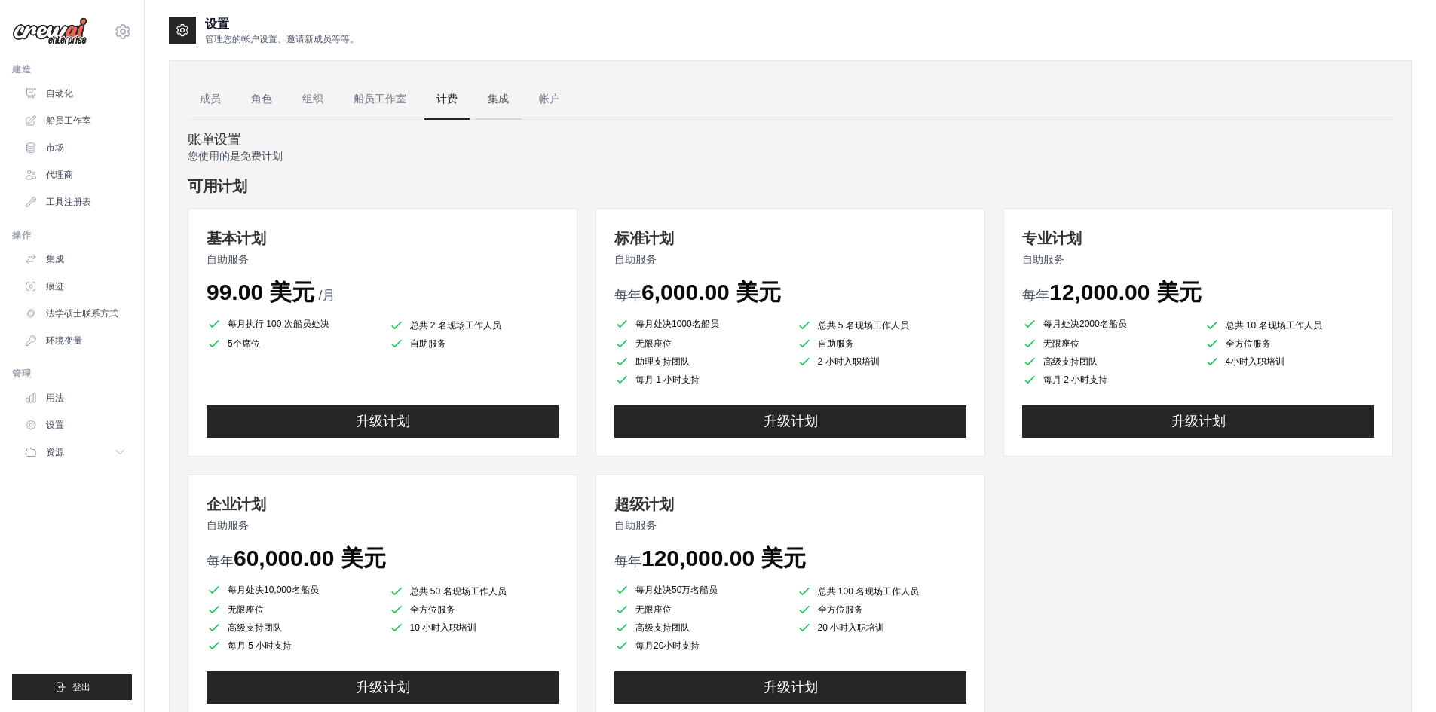
click at [496, 102] on font "集成" at bounding box center [498, 99] width 21 height 12
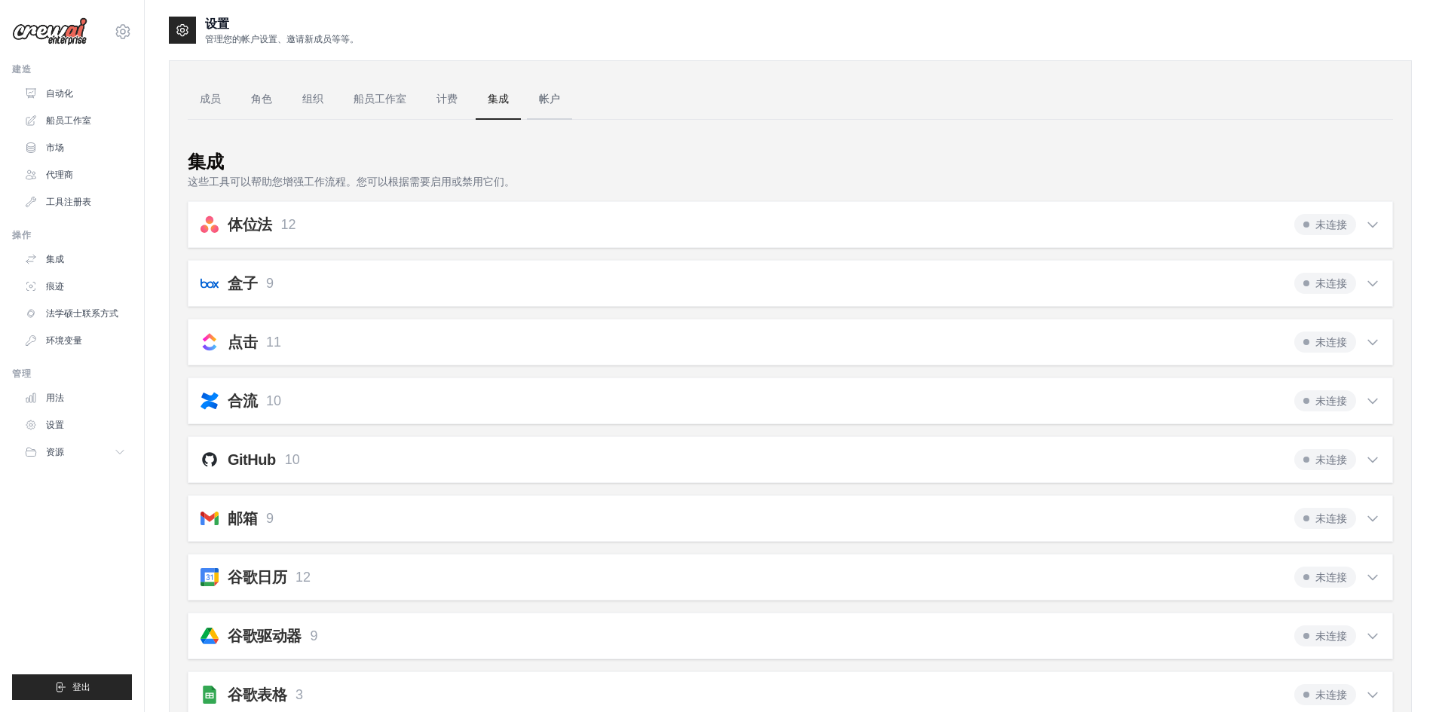
click at [553, 99] on font "帐户" at bounding box center [549, 99] width 21 height 12
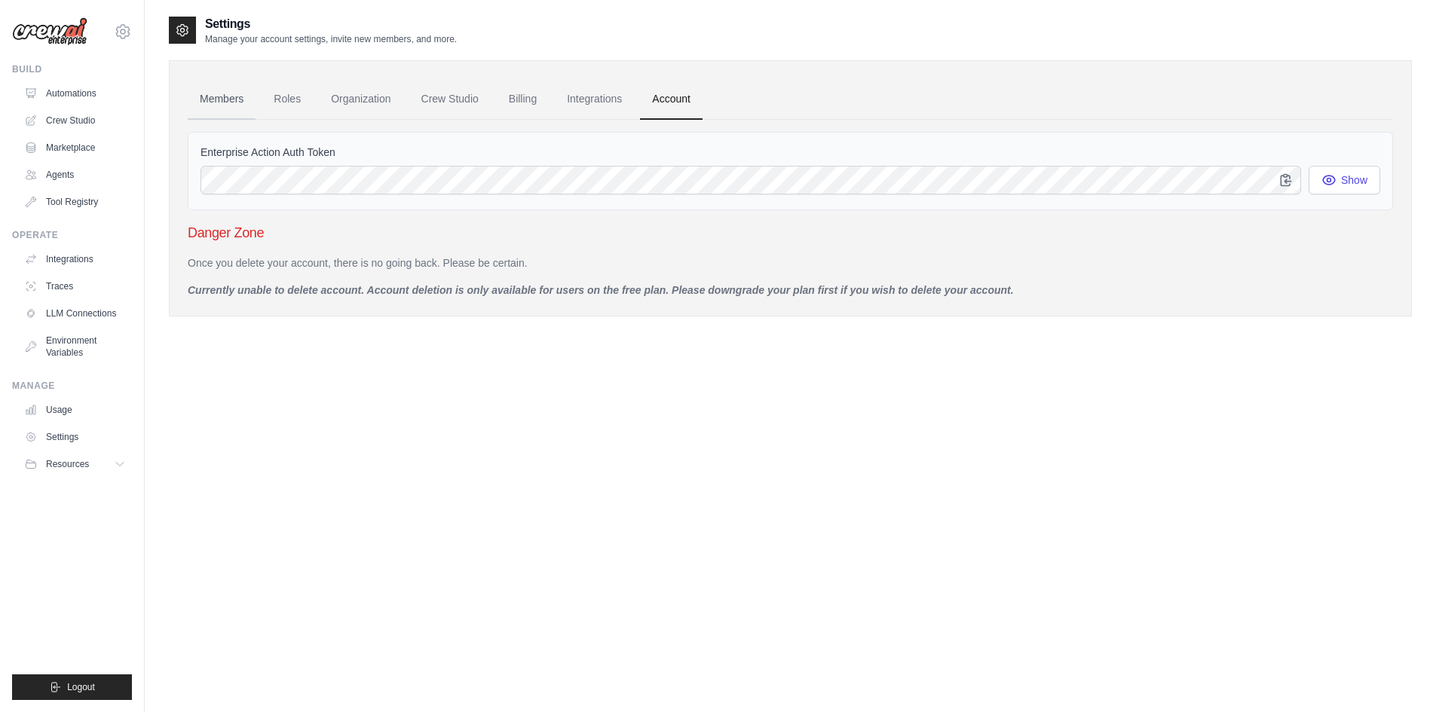
click at [227, 110] on link "Members" at bounding box center [222, 99] width 68 height 41
